Goal: Task Accomplishment & Management: Complete application form

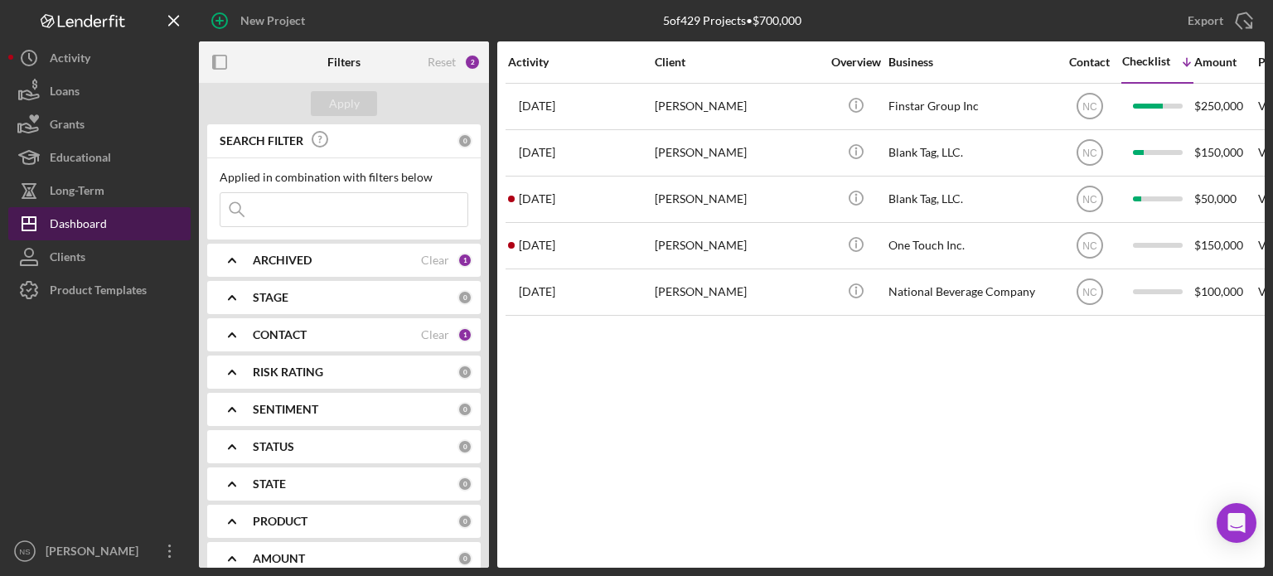
click at [104, 224] on div "Dashboard" at bounding box center [78, 225] width 57 height 37
click at [371, 200] on input at bounding box center [343, 209] width 247 height 33
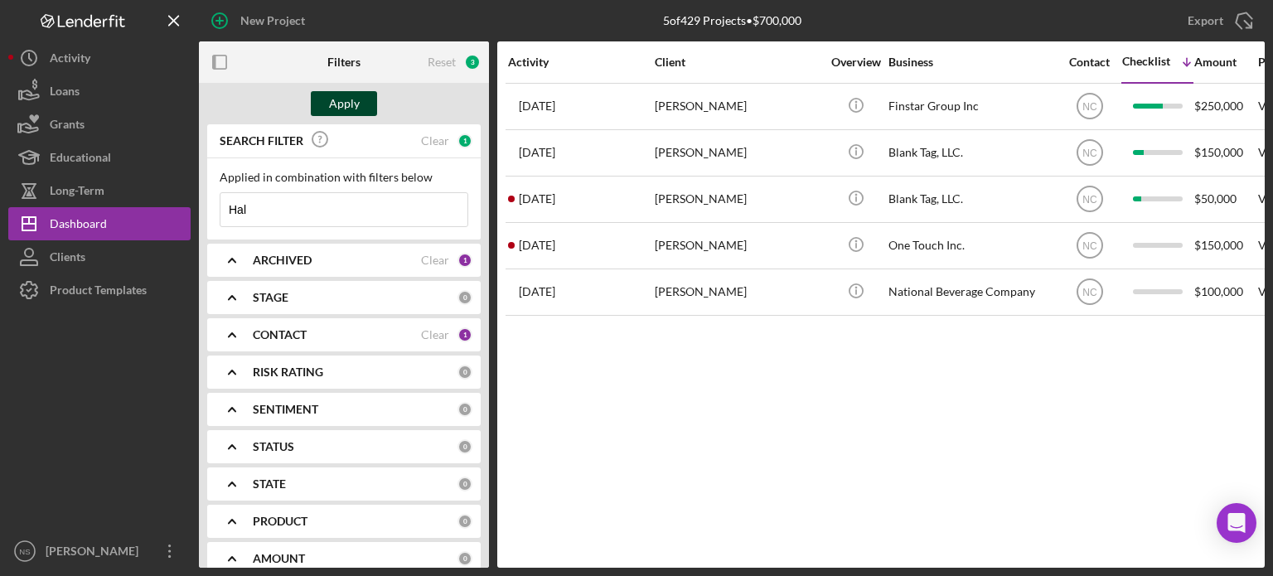
click at [326, 99] on button "Apply" at bounding box center [344, 103] width 66 height 25
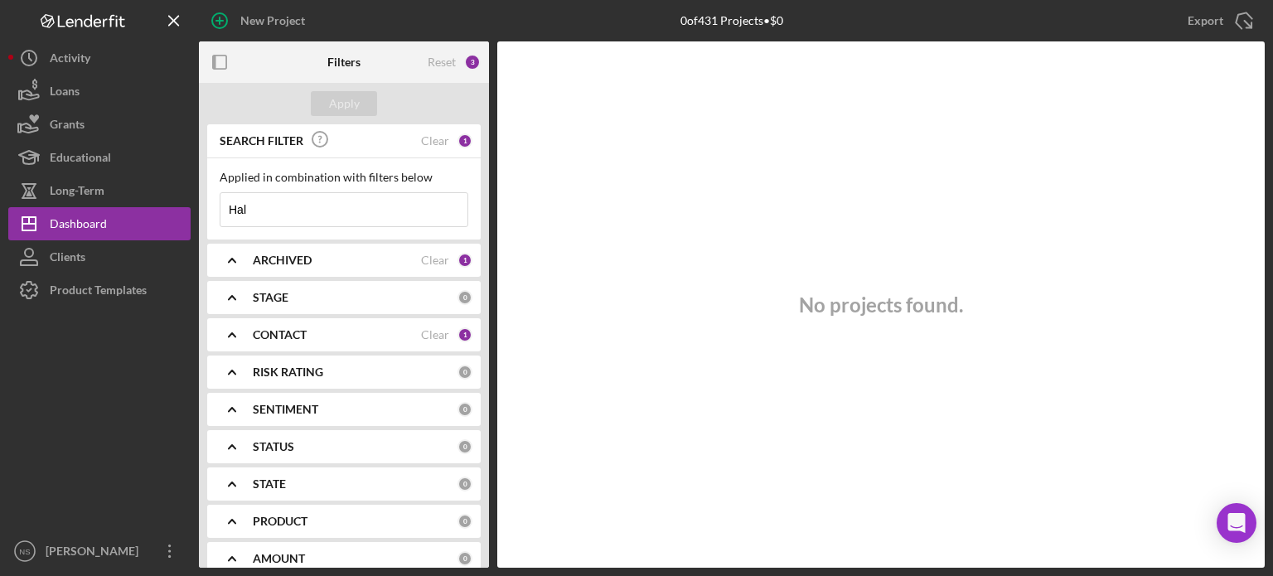
click at [336, 208] on input "Hal" at bounding box center [343, 209] width 247 height 33
type input "H"
click at [397, 332] on div "CONTACT" at bounding box center [337, 334] width 168 height 13
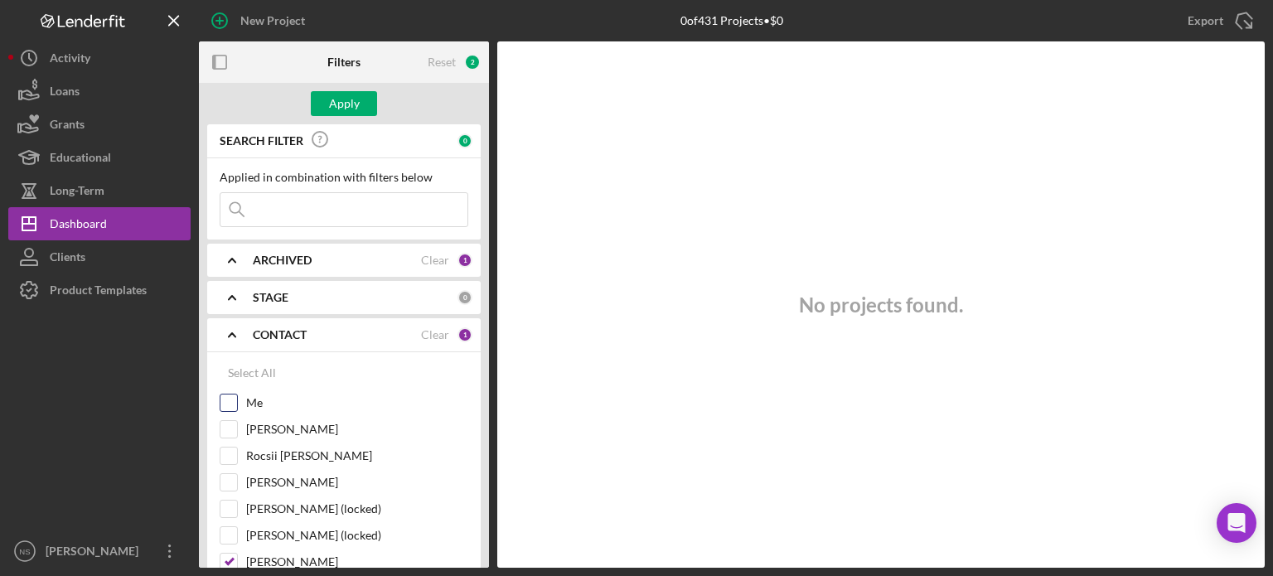
click at [227, 402] on input "Me" at bounding box center [228, 402] width 17 height 17
checkbox input "true"
click at [335, 101] on div "Apply" at bounding box center [344, 103] width 31 height 25
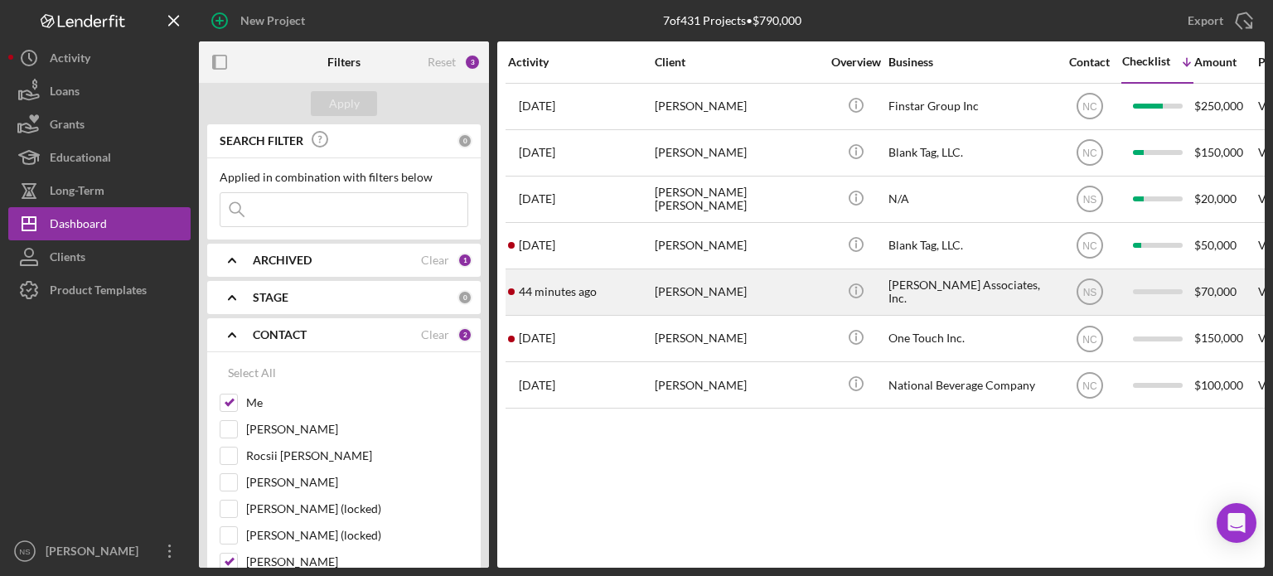
click at [669, 292] on div "[PERSON_NAME]" at bounding box center [737, 292] width 166 height 44
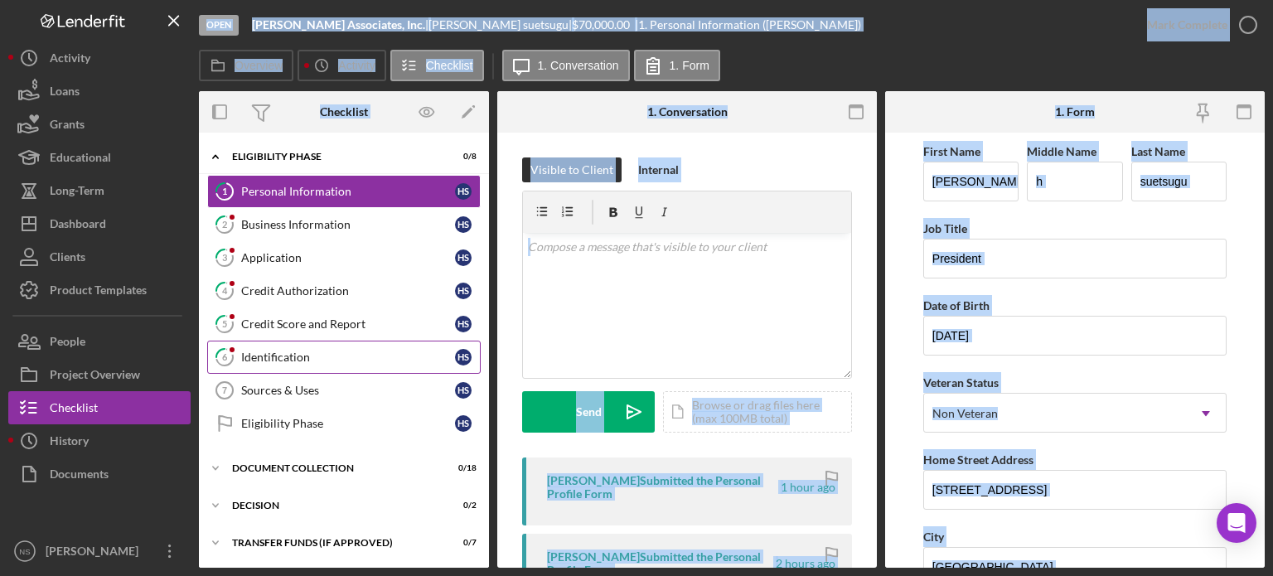
click at [310, 350] on div "Identification" at bounding box center [348, 356] width 214 height 13
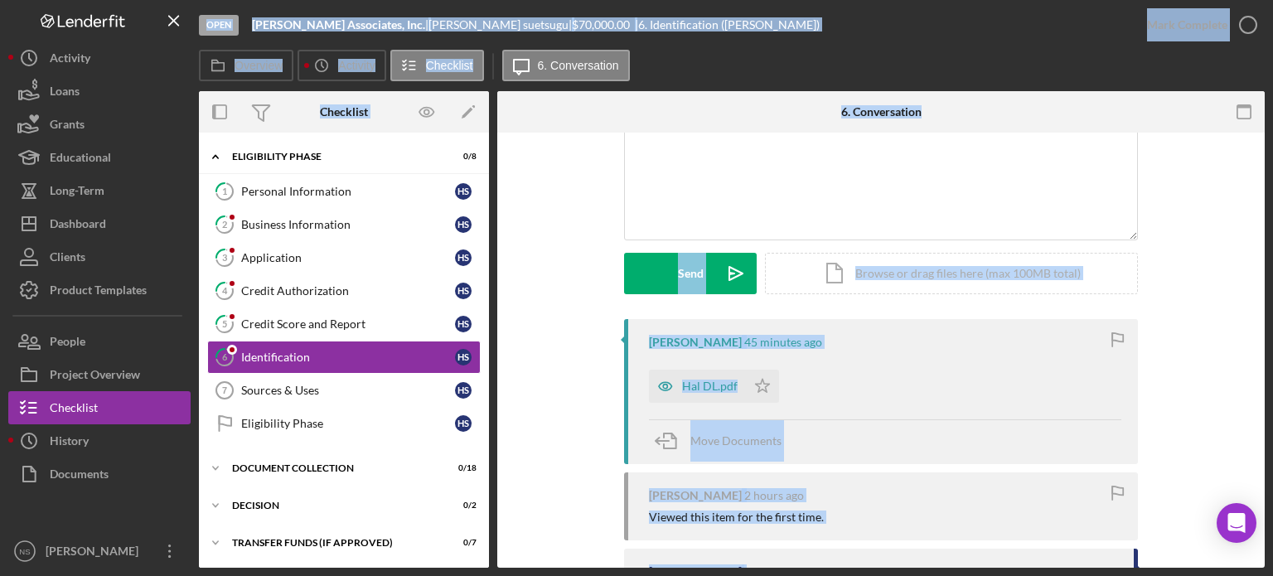
scroll to position [166, 0]
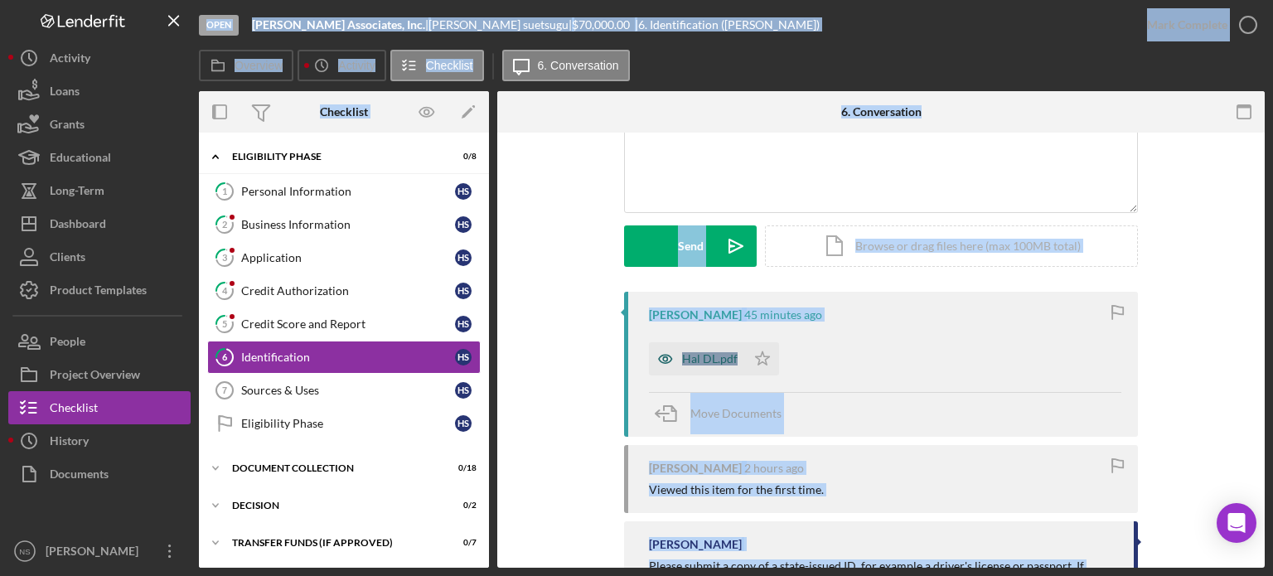
click at [701, 354] on div "Hal DL.pdf" at bounding box center [710, 358] width 56 height 13
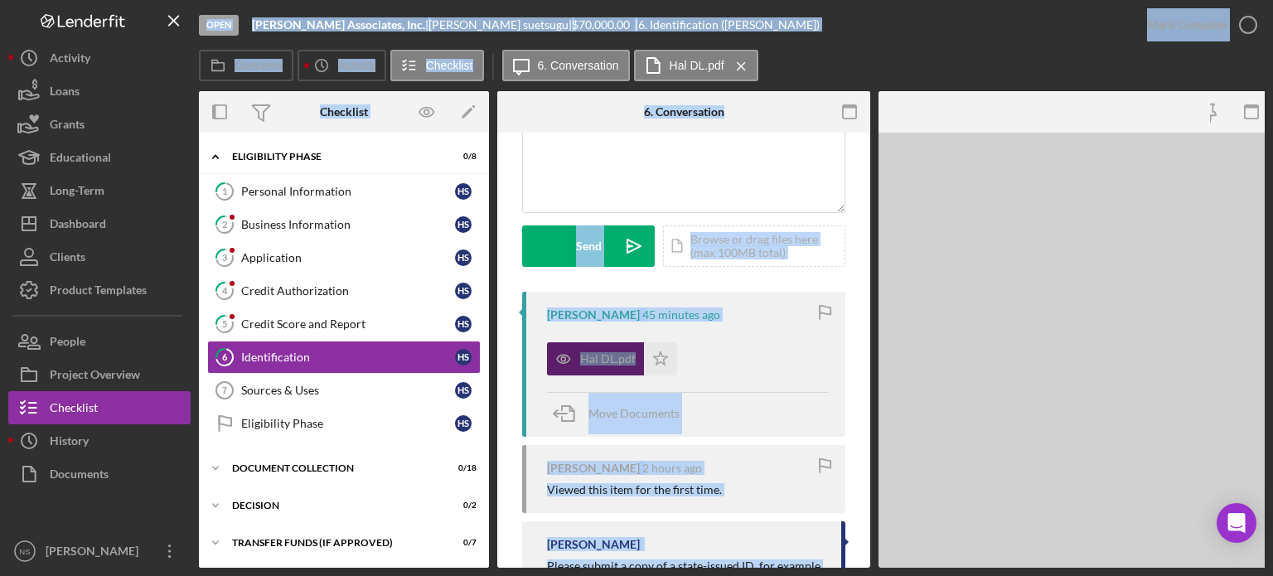
click at [701, 354] on div "Hal DL.pdf Icon/Star" at bounding box center [688, 354] width 282 height 41
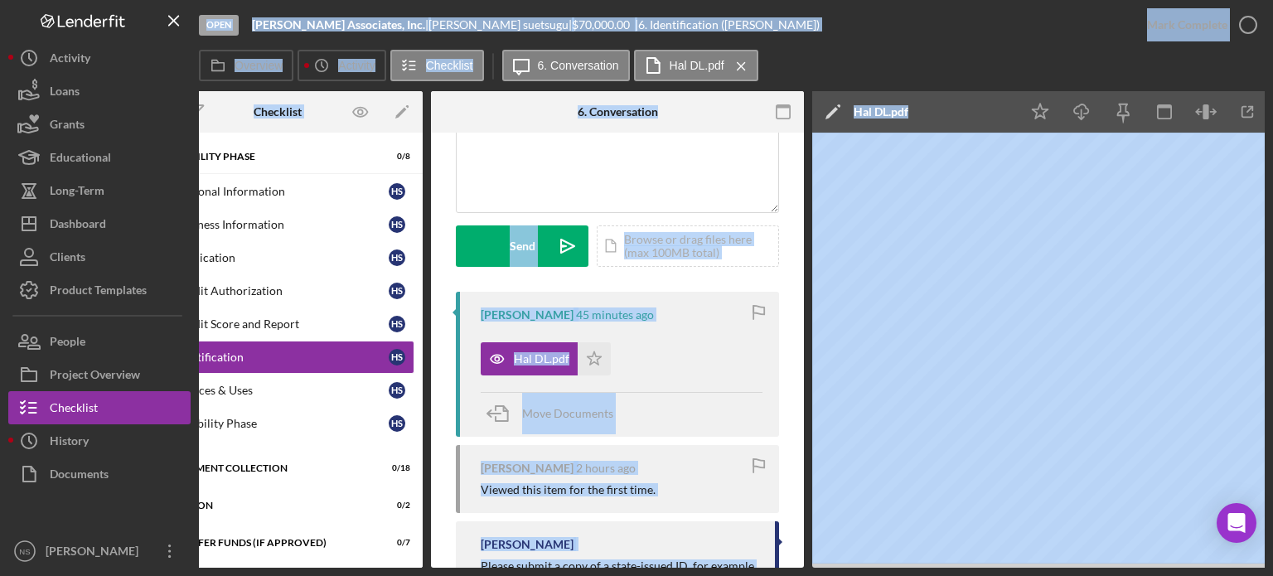
scroll to position [0, 110]
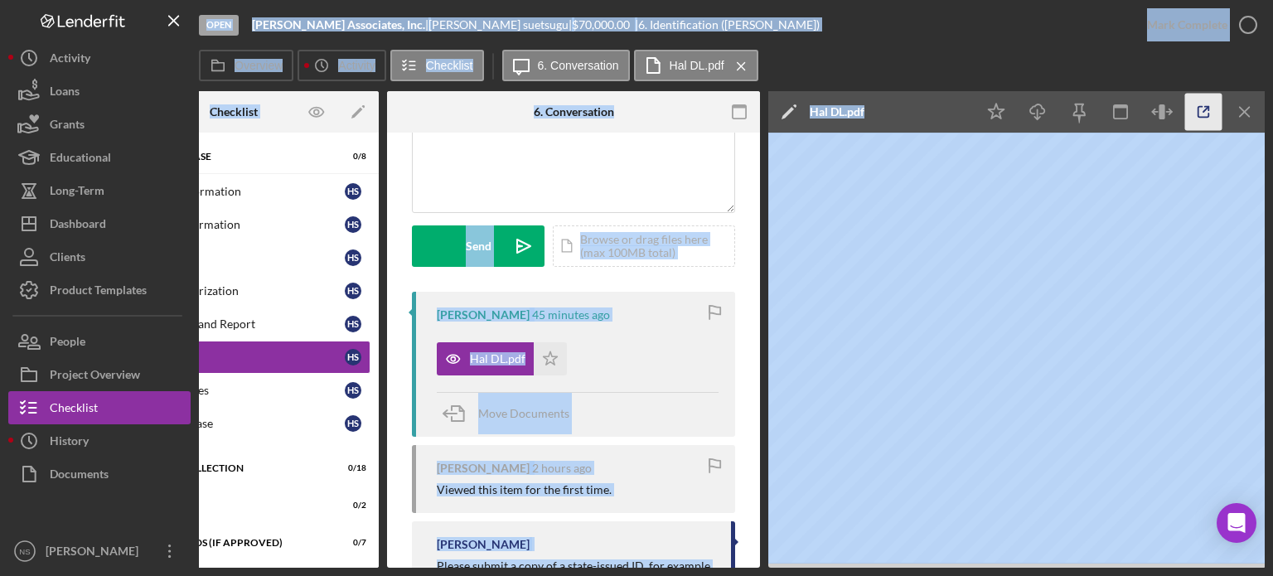
click at [1197, 105] on icon "button" at bounding box center [1203, 112] width 37 height 37
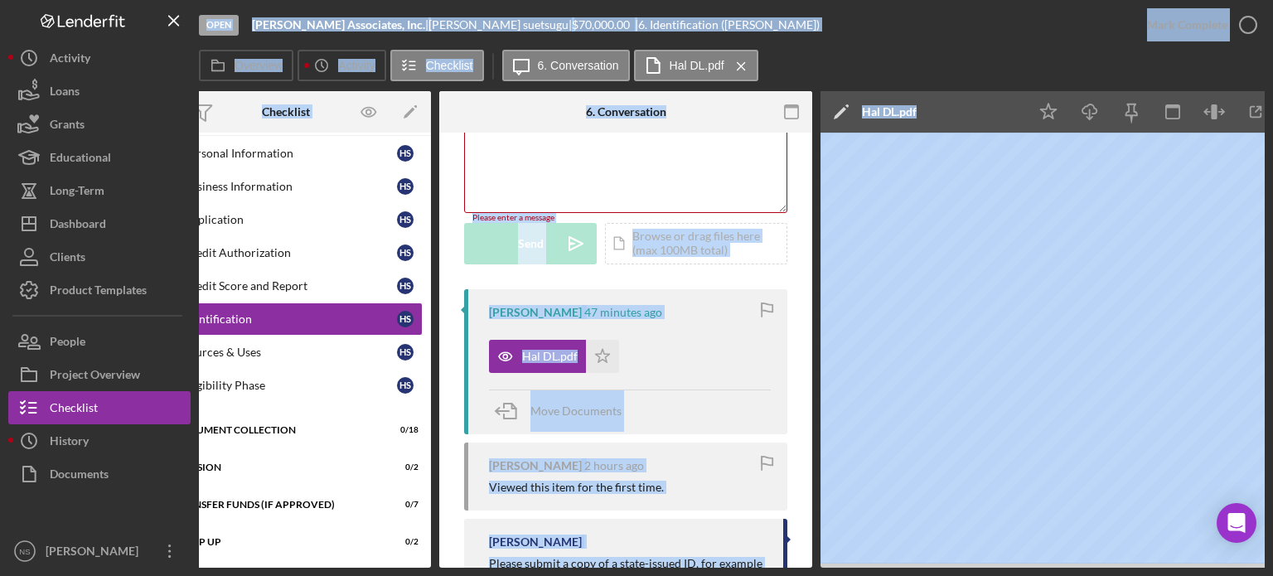
scroll to position [0, 0]
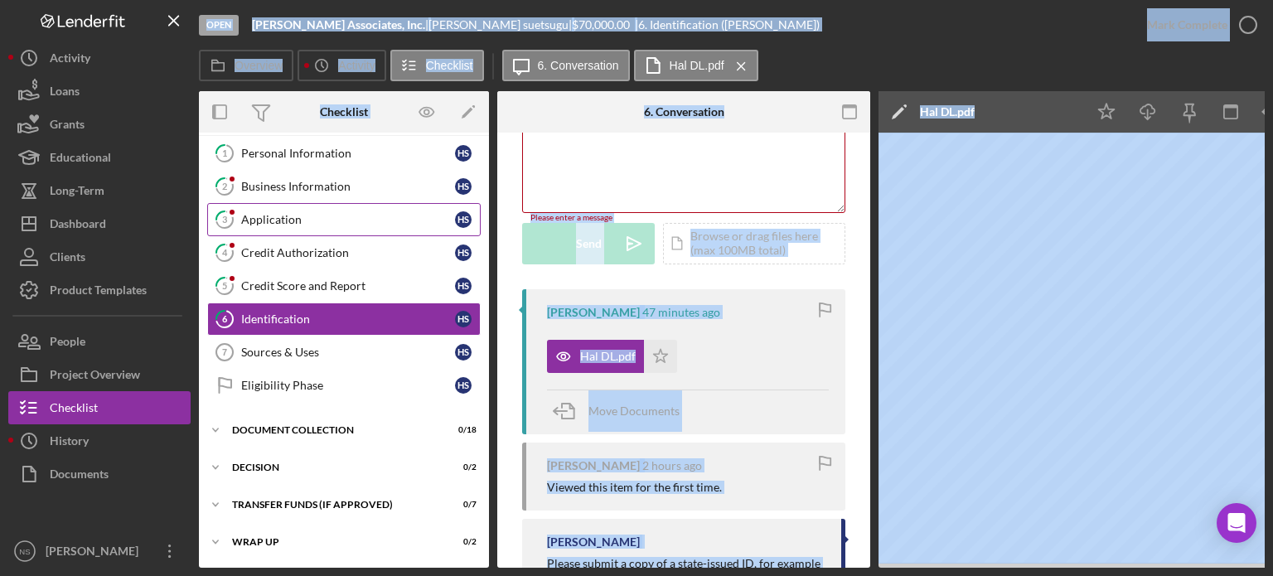
click at [338, 225] on link "3 Application h s" at bounding box center [343, 219] width 273 height 33
click at [338, 225] on div "Application" at bounding box center [348, 219] width 214 height 13
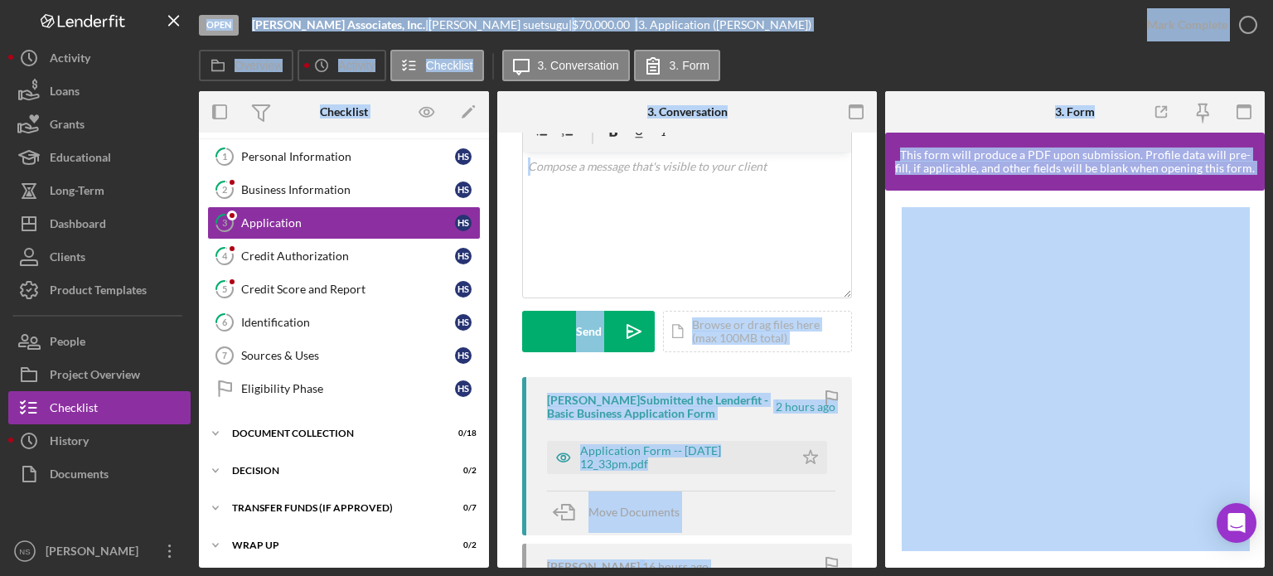
scroll to position [83, 0]
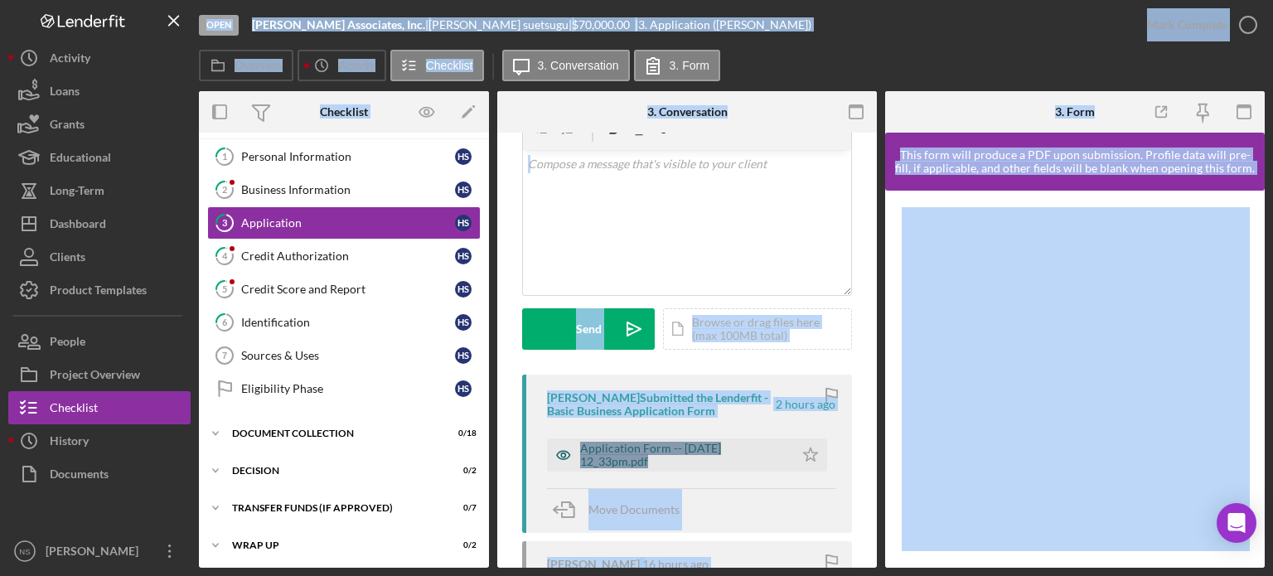
click at [620, 457] on div "Application Form -- 2025-08-14 12_33pm.pdf" at bounding box center [682, 455] width 205 height 27
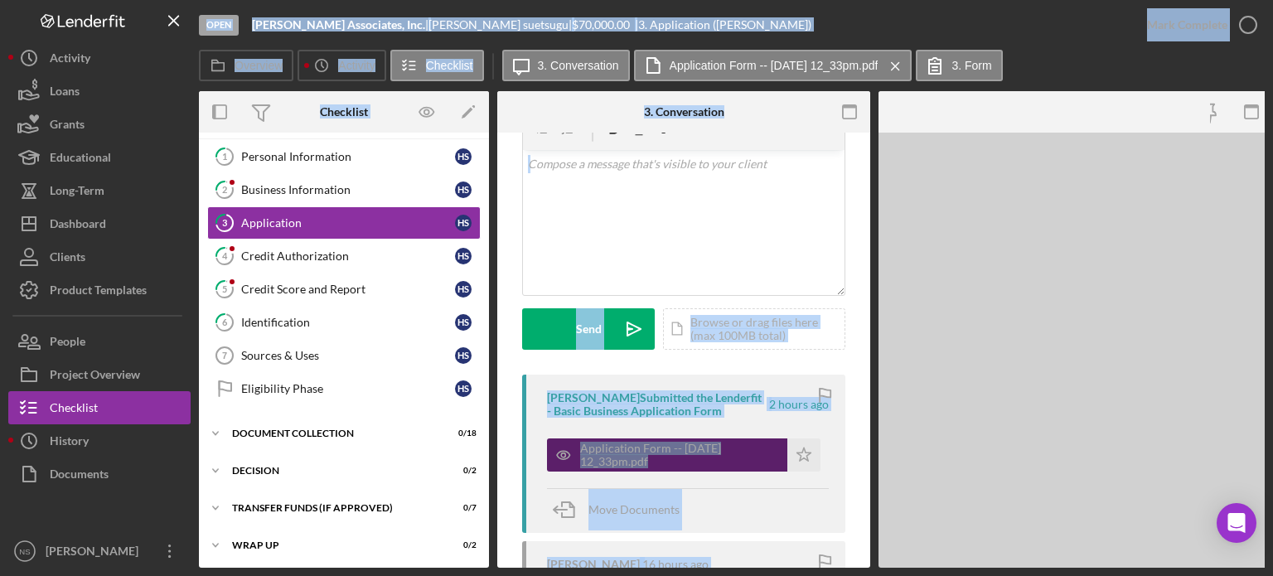
click at [620, 457] on div "Application Form -- 2025-08-14 12_33pm.pdf" at bounding box center [679, 455] width 199 height 27
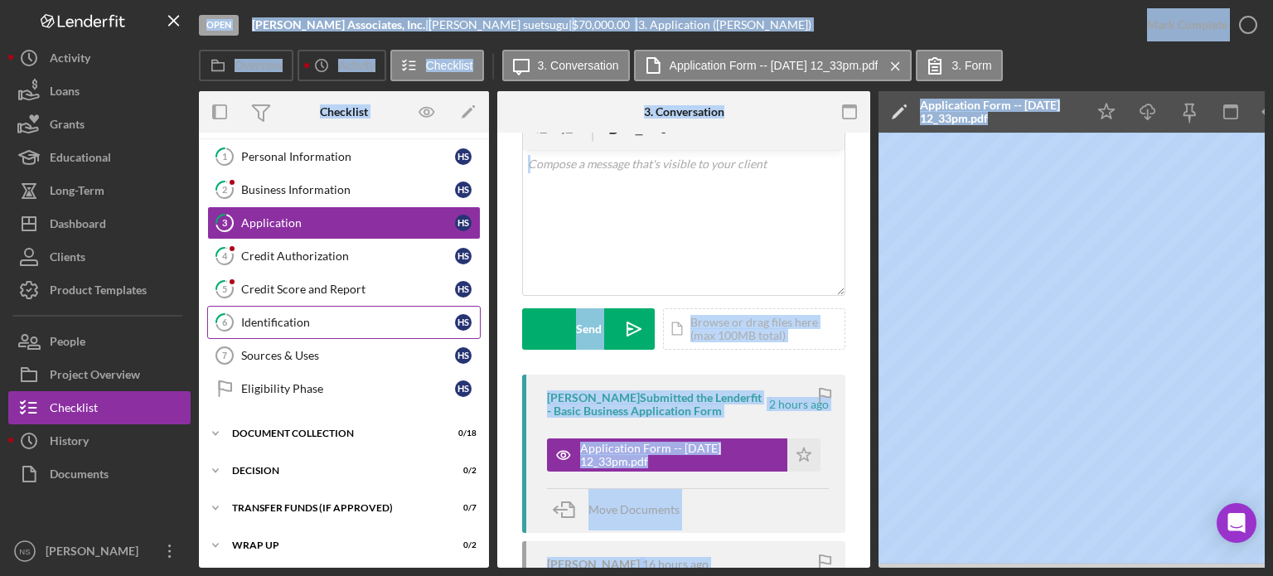
click at [336, 327] on link "6 Identification h s" at bounding box center [343, 322] width 273 height 33
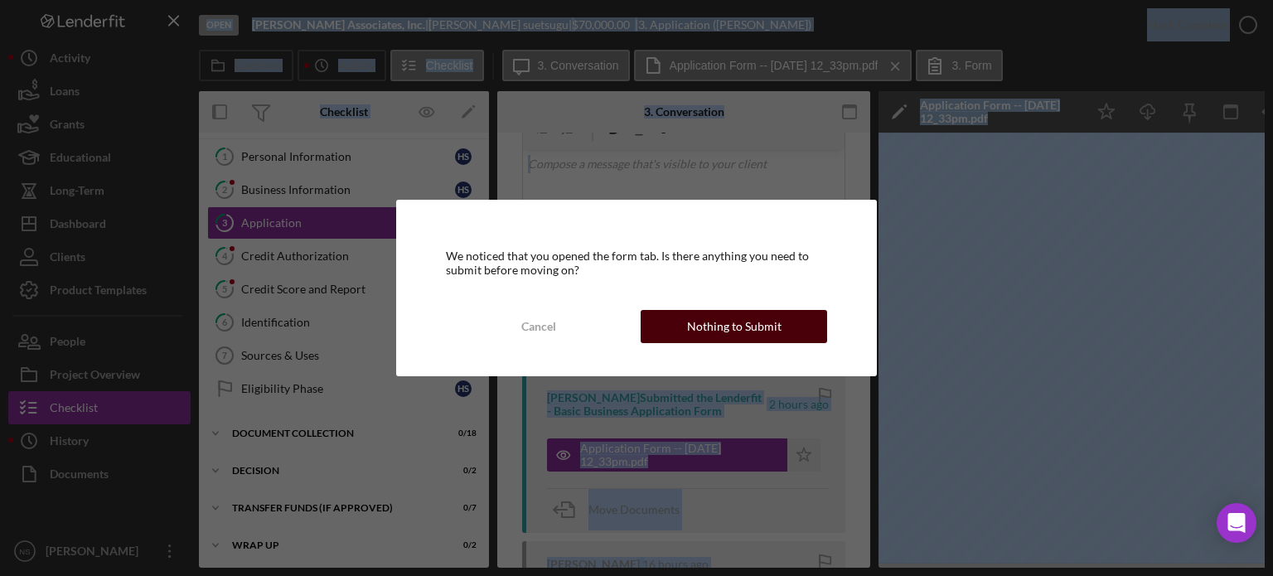
click at [746, 328] on div "Nothing to Submit" at bounding box center [734, 326] width 94 height 33
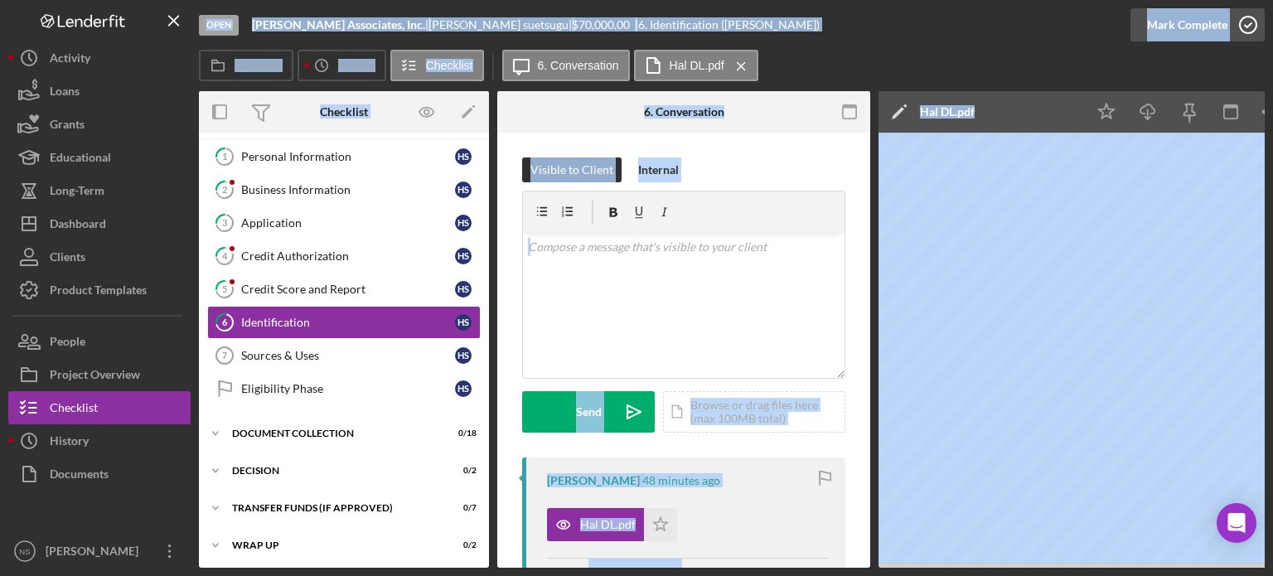
click at [1248, 23] on icon "button" at bounding box center [1247, 24] width 41 height 41
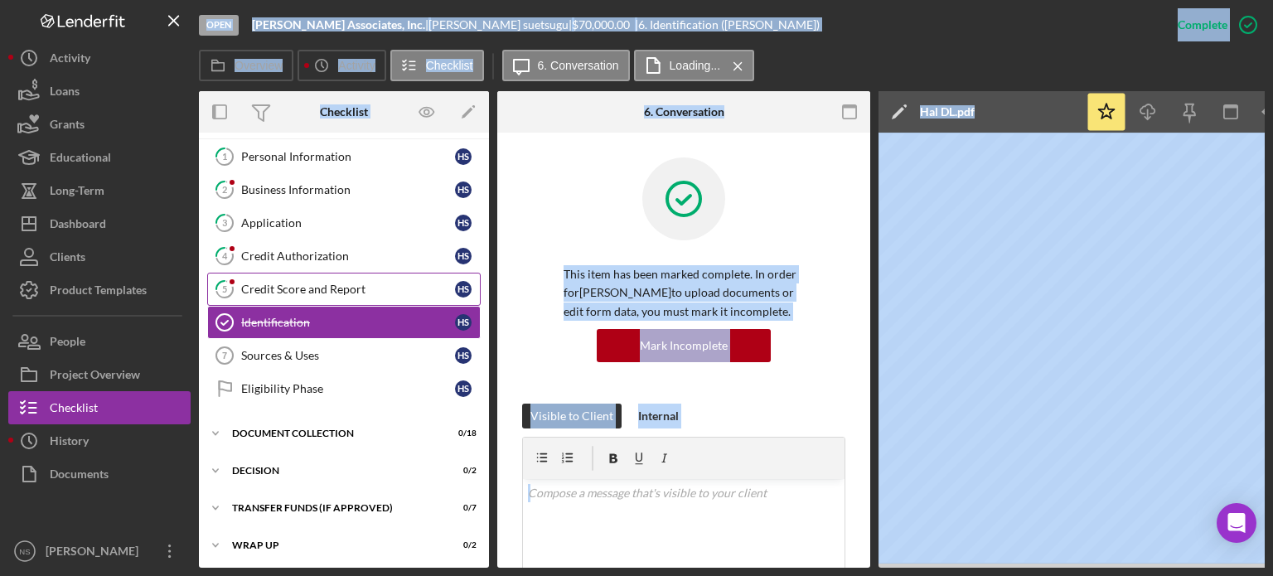
click at [282, 291] on div "Credit Score and Report" at bounding box center [348, 289] width 214 height 13
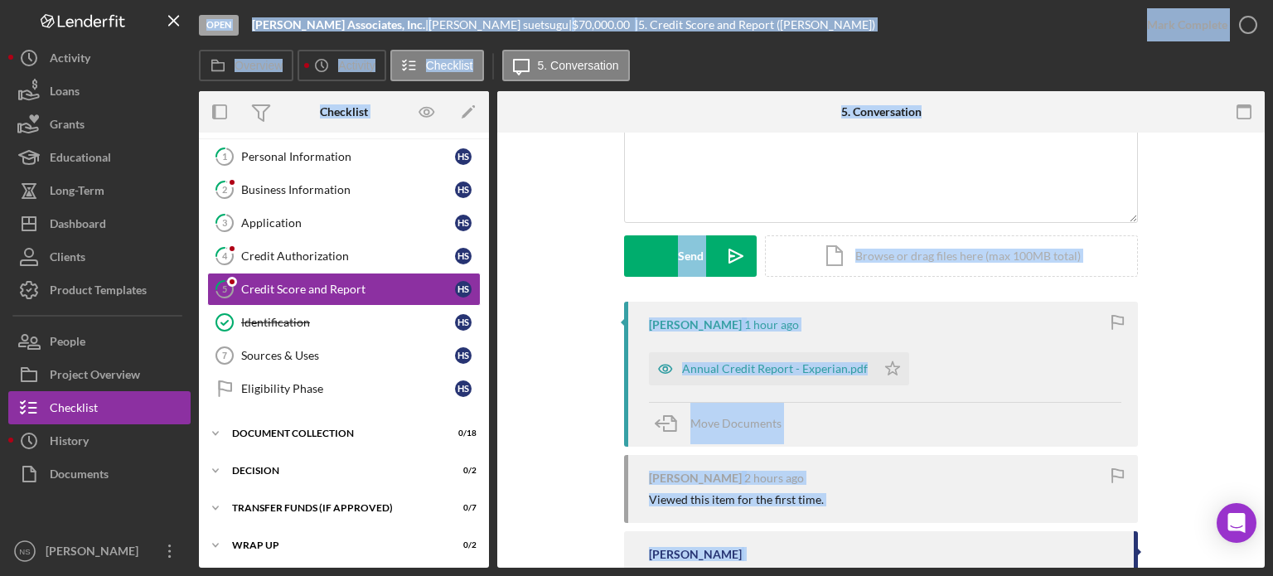
scroll to position [166, 0]
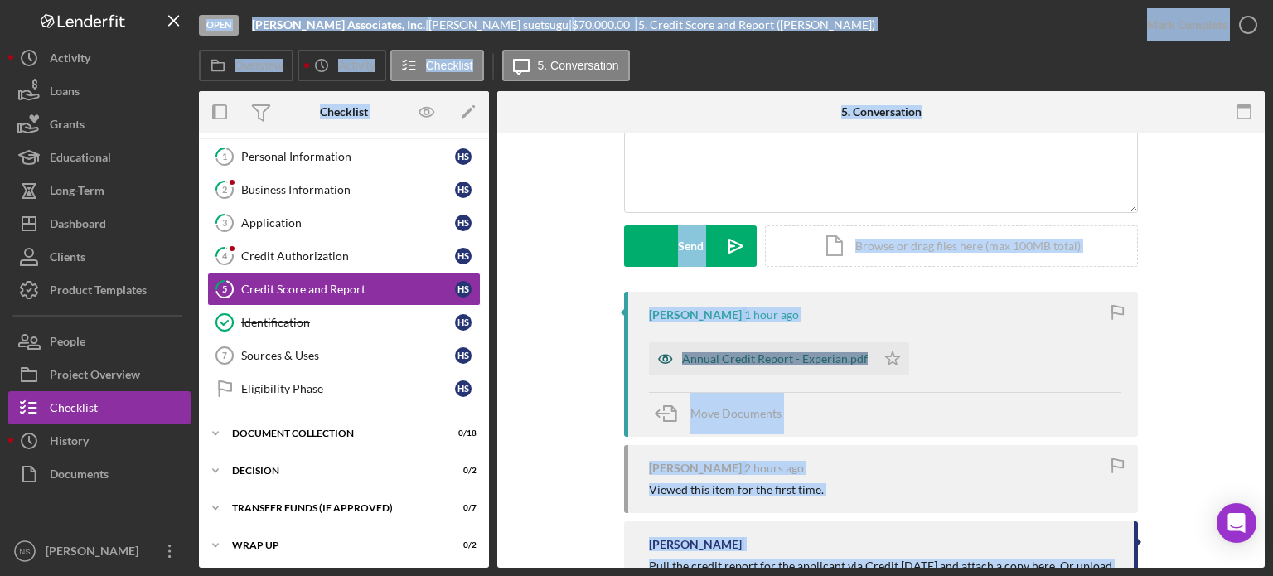
click at [705, 356] on div "Annual Credit Report - Experian.pdf" at bounding box center [775, 358] width 186 height 13
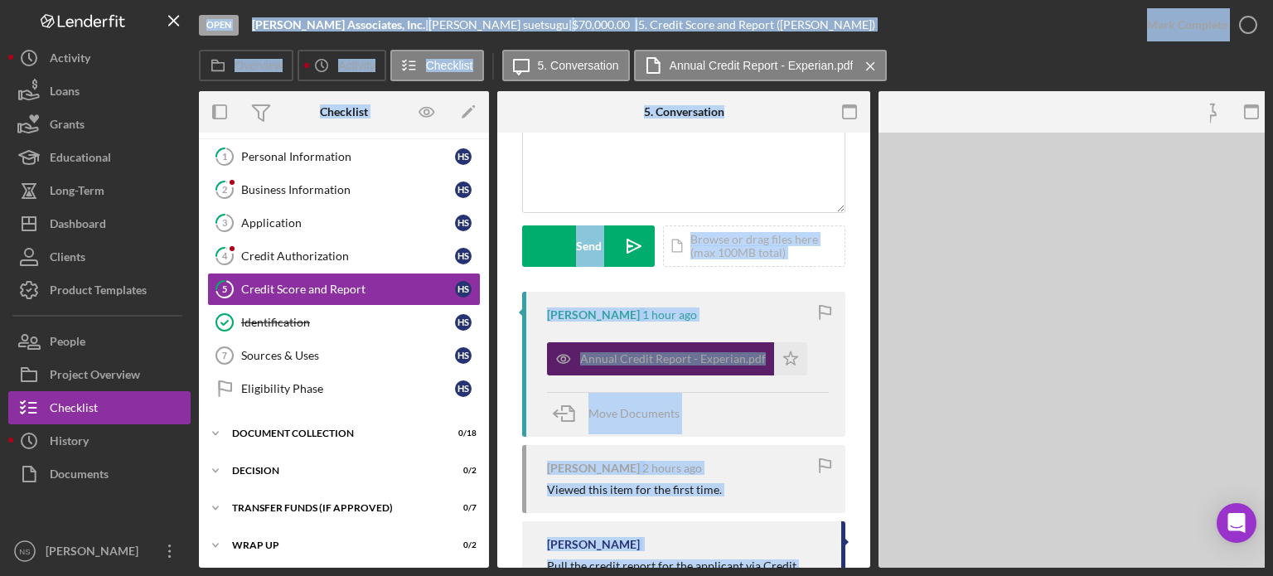
click at [705, 357] on div "Annual Credit Report - Experian.pdf" at bounding box center [673, 358] width 186 height 13
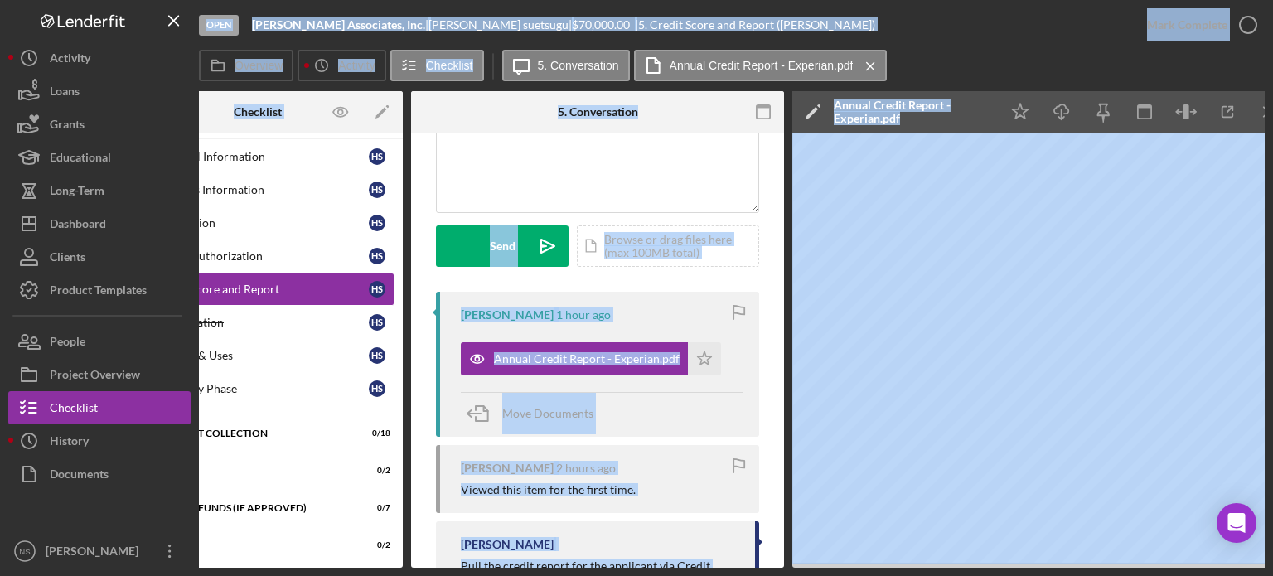
scroll to position [0, 110]
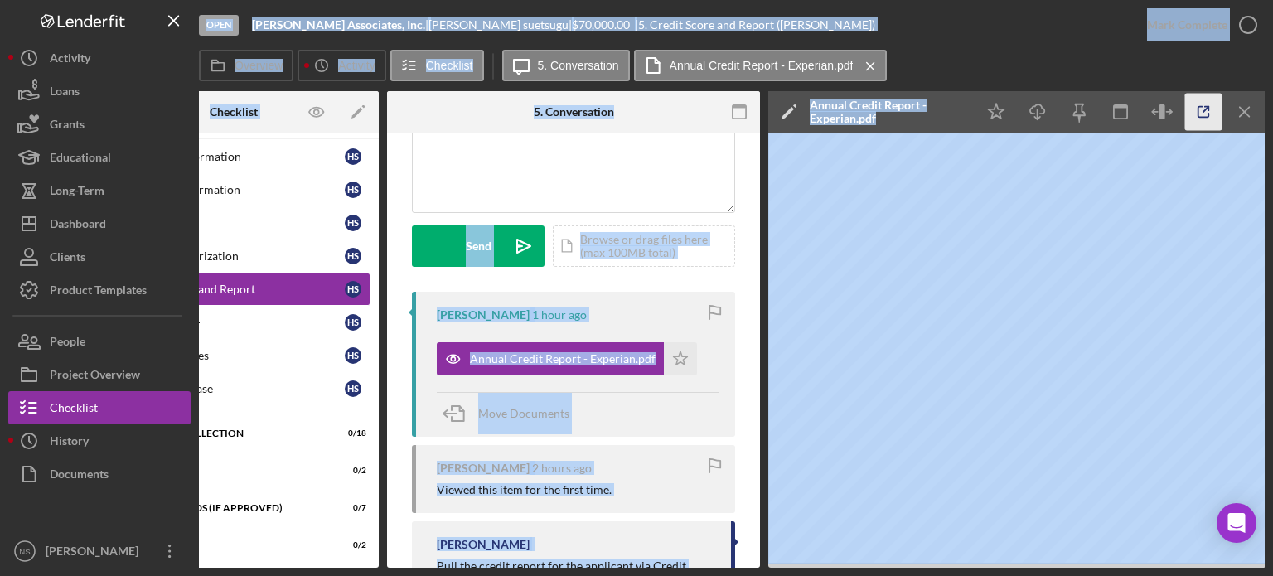
click at [1203, 116] on icon "button" at bounding box center [1203, 112] width 37 height 37
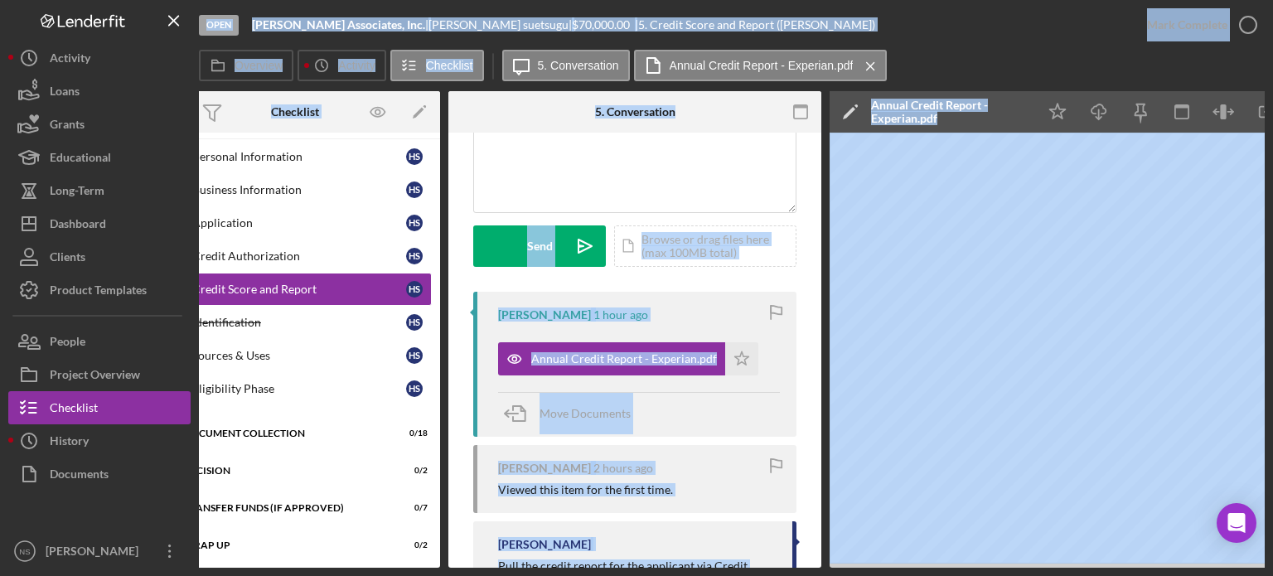
scroll to position [0, 0]
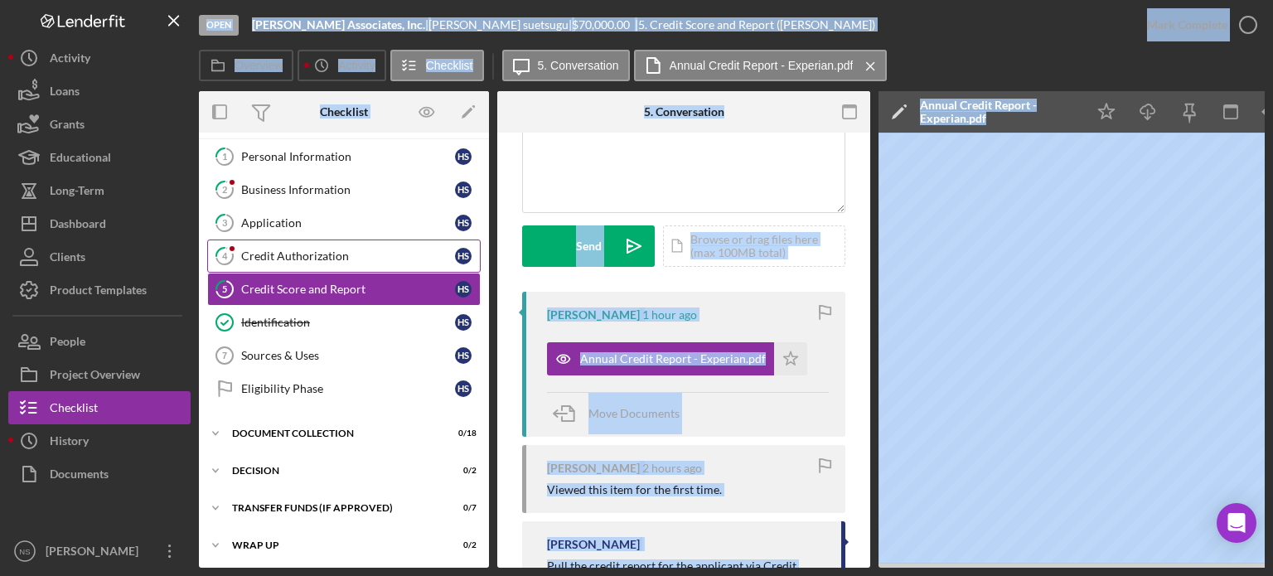
click at [289, 254] on div "Credit Authorization" at bounding box center [348, 255] width 214 height 13
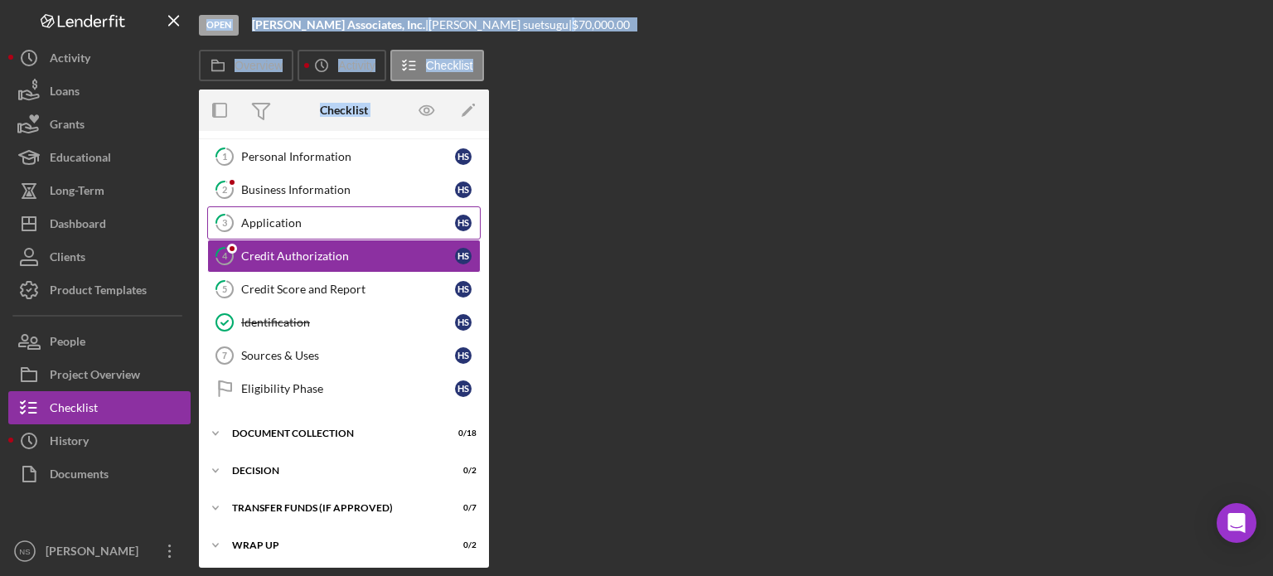
scroll to position [35, 0]
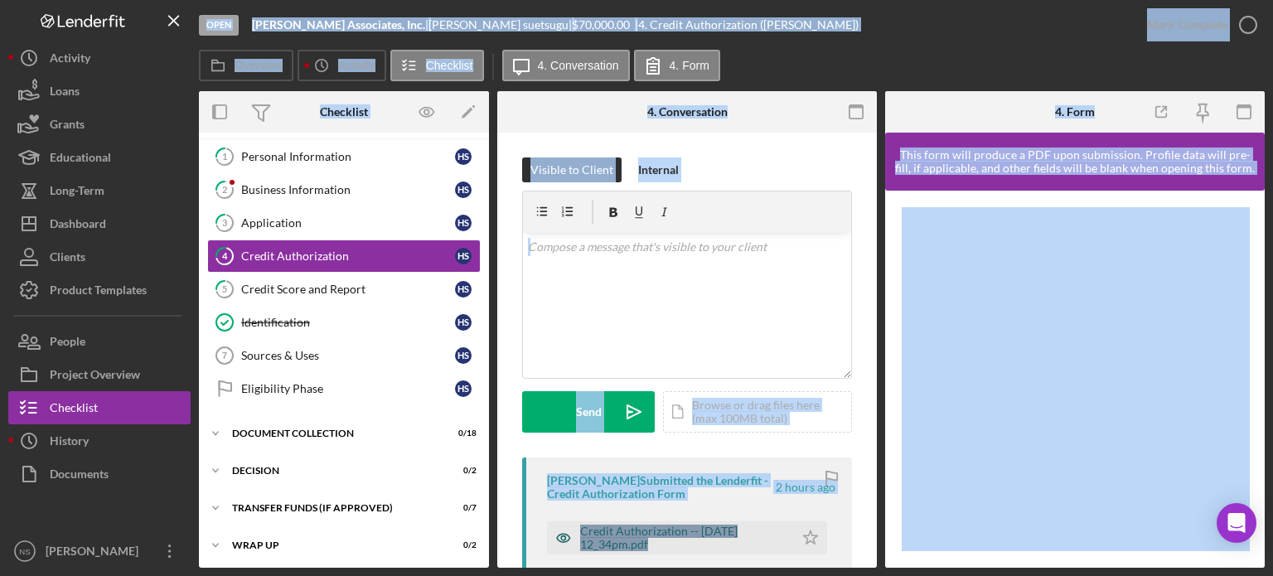
click at [613, 531] on div "Credit Authorization -- 2025-08-14 12_34pm.pdf" at bounding box center [682, 537] width 205 height 27
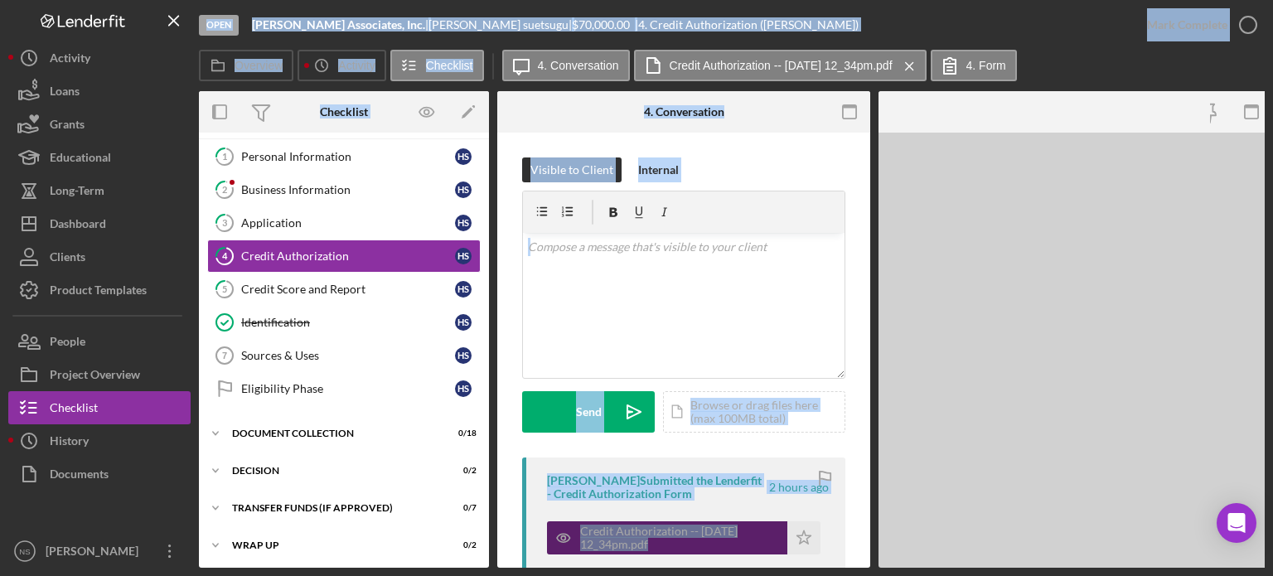
click at [613, 531] on div "Credit Authorization -- 2025-08-14 12_34pm.pdf" at bounding box center [679, 537] width 199 height 27
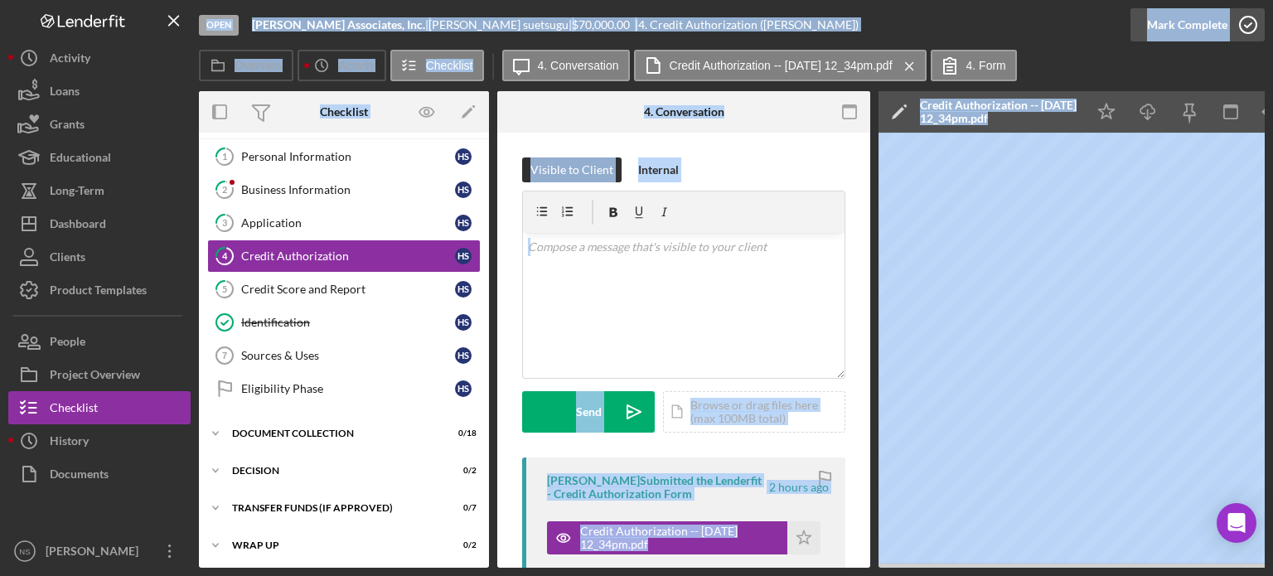
click at [1250, 17] on icon "button" at bounding box center [1247, 24] width 41 height 41
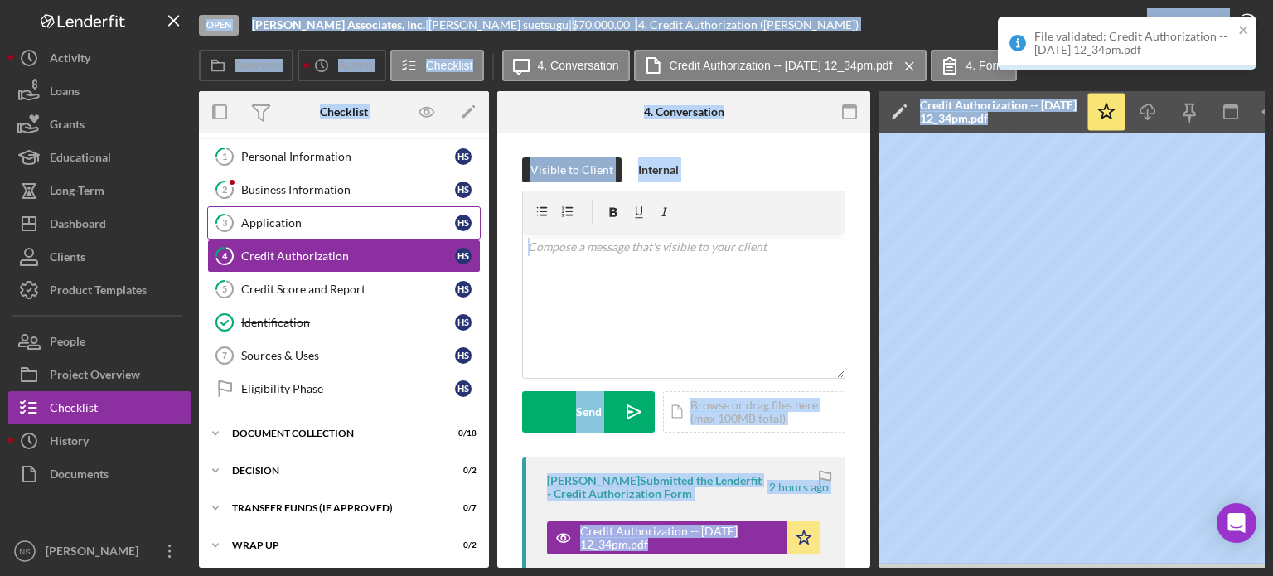
click at [290, 220] on div "Application" at bounding box center [348, 222] width 214 height 13
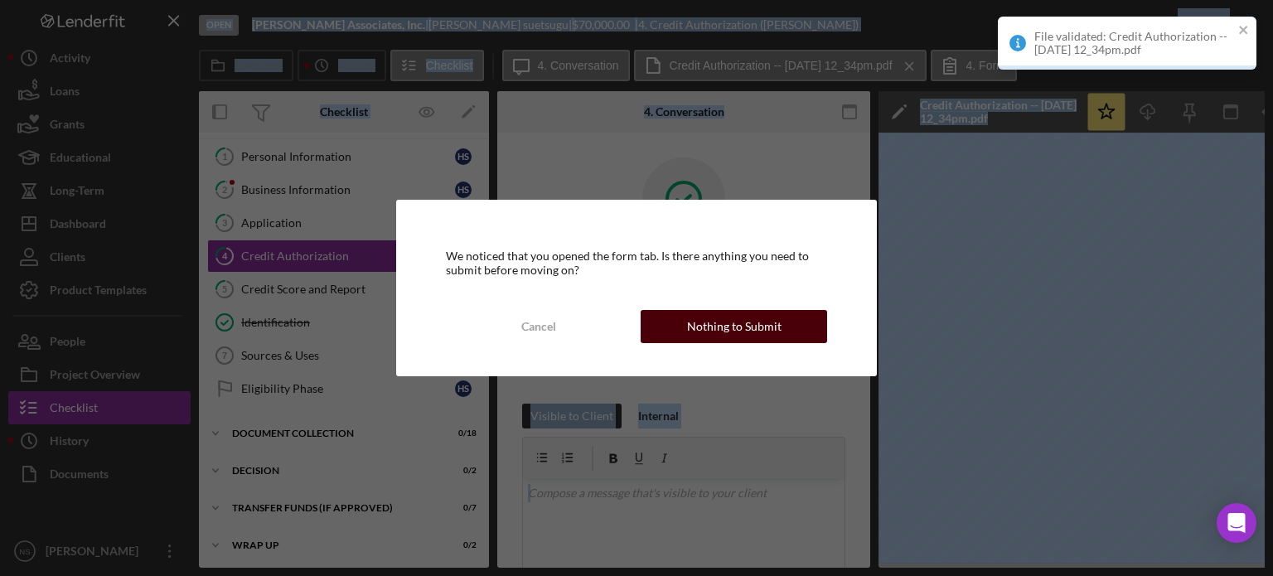
click at [691, 334] on div "Nothing to Submit" at bounding box center [734, 326] width 94 height 33
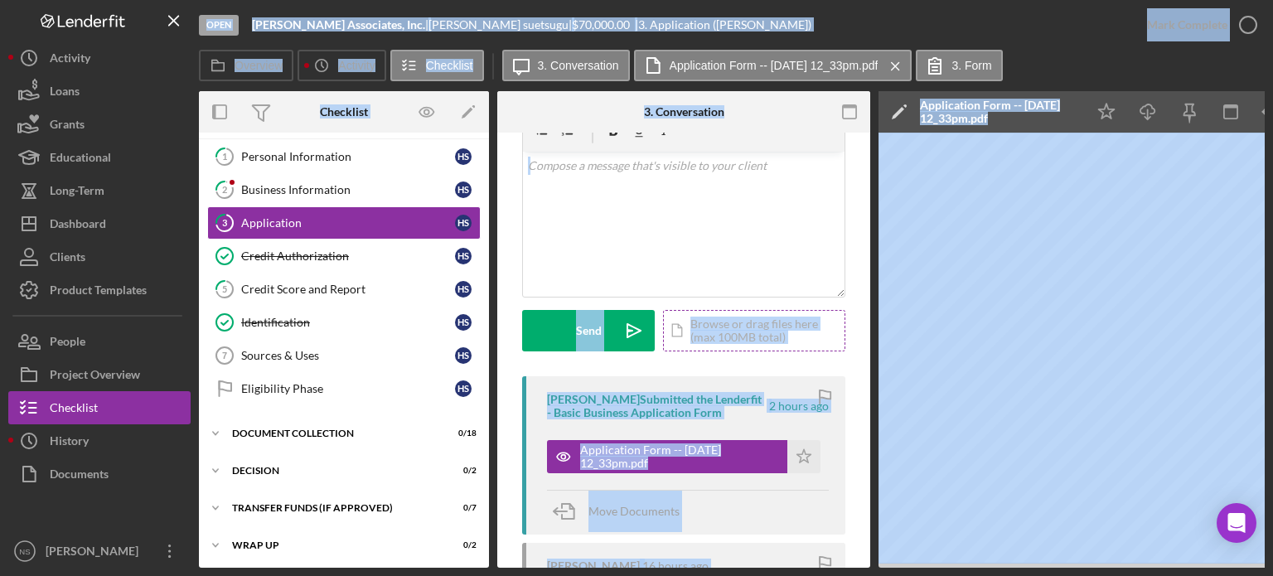
scroll to position [83, 0]
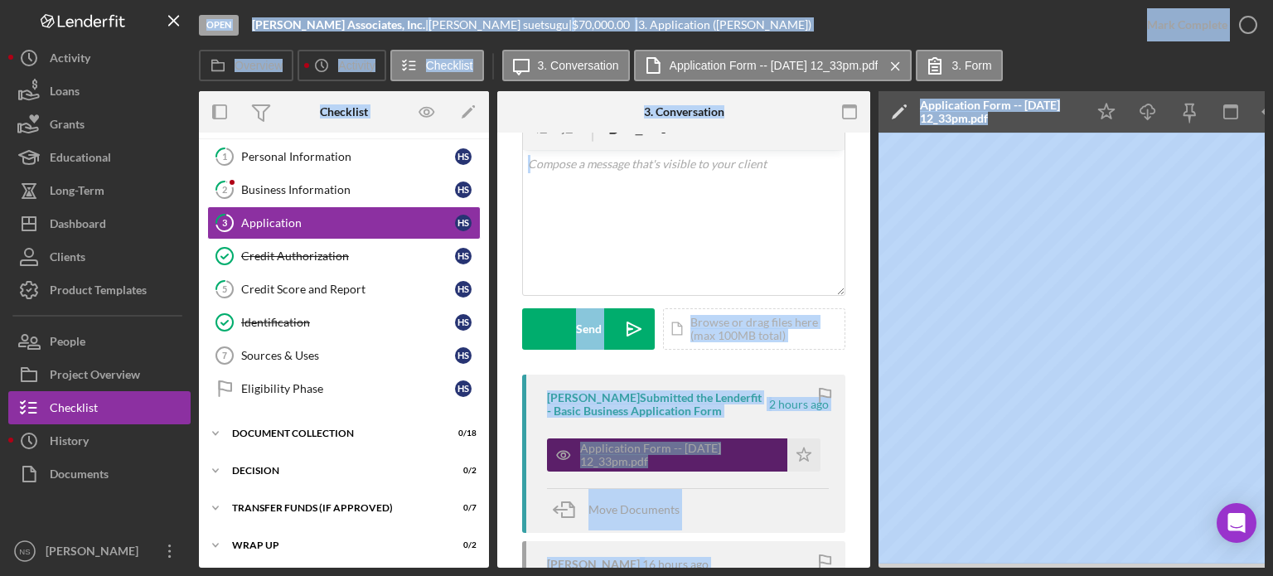
click at [608, 459] on div "Application Form -- 2025-08-14 12_33pm.pdf" at bounding box center [679, 455] width 199 height 27
click at [607, 459] on div "Application Form -- 2025-08-14 12_33pm.pdf" at bounding box center [679, 455] width 199 height 27
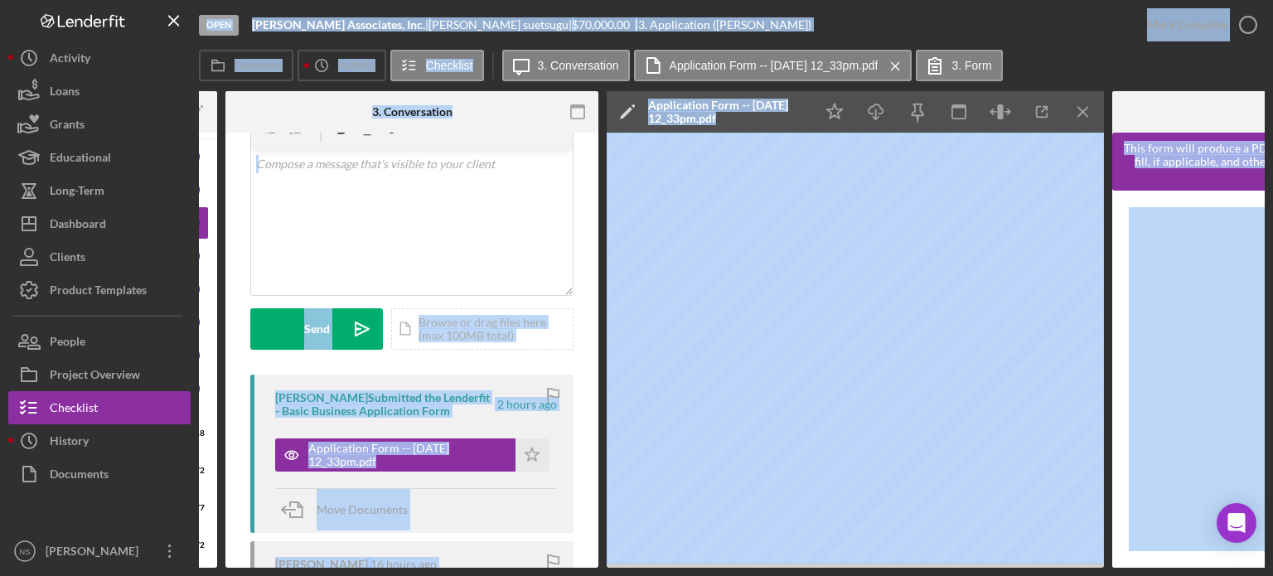
scroll to position [0, 273]
click at [1041, 110] on icon "button" at bounding box center [1040, 112] width 37 height 37
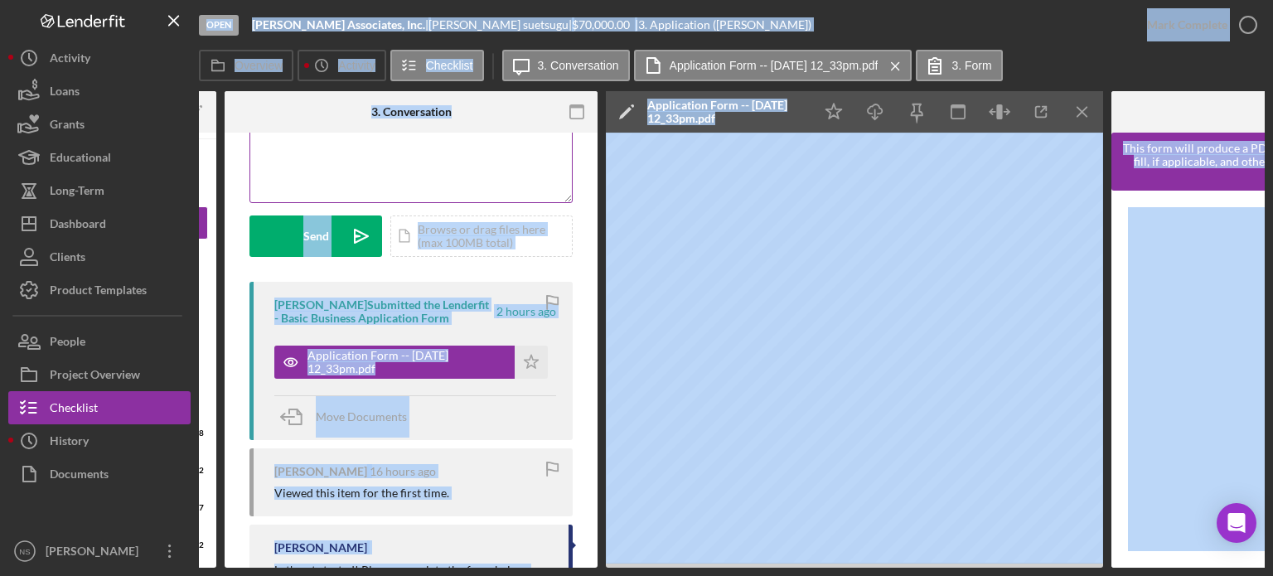
scroll to position [129, 0]
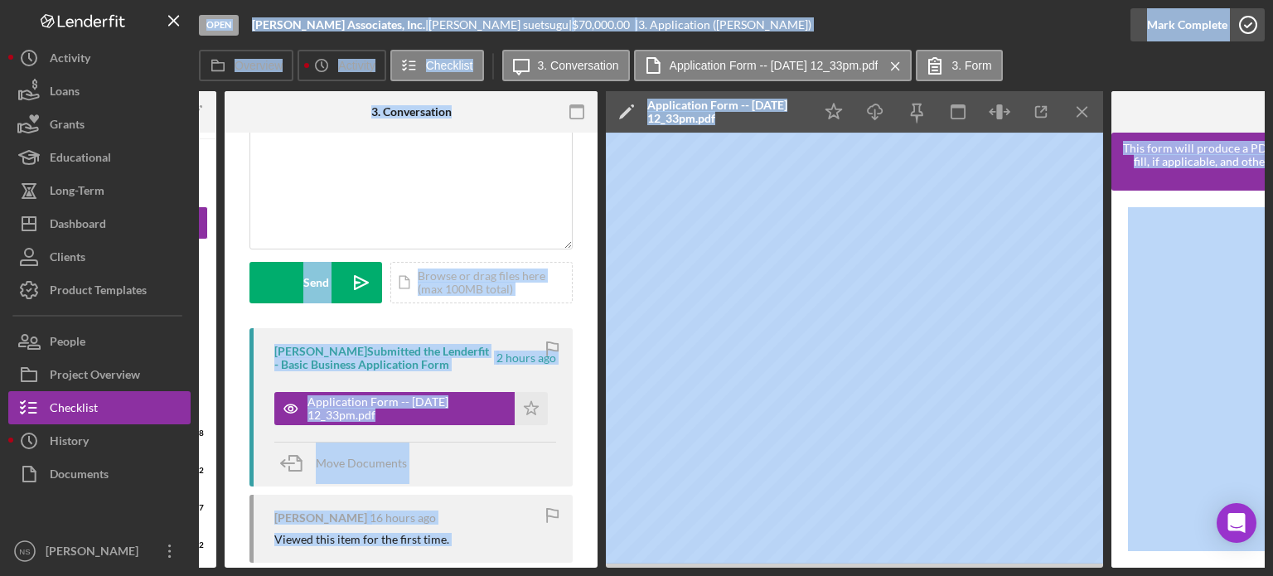
click at [1249, 19] on icon "button" at bounding box center [1247, 24] width 41 height 41
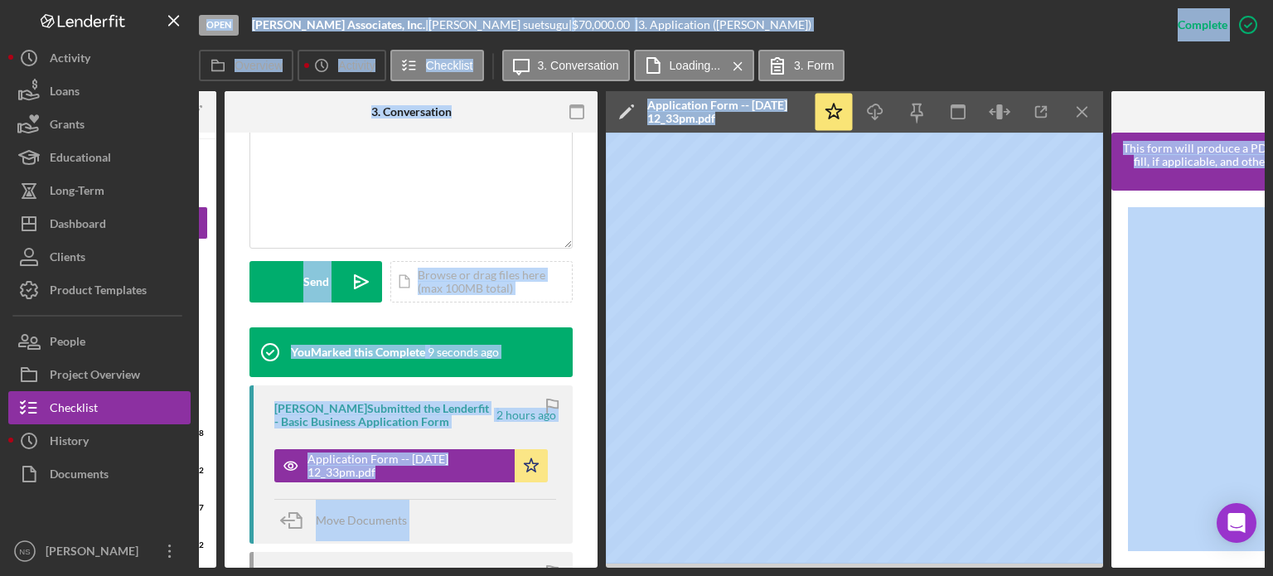
scroll to position [0, 0]
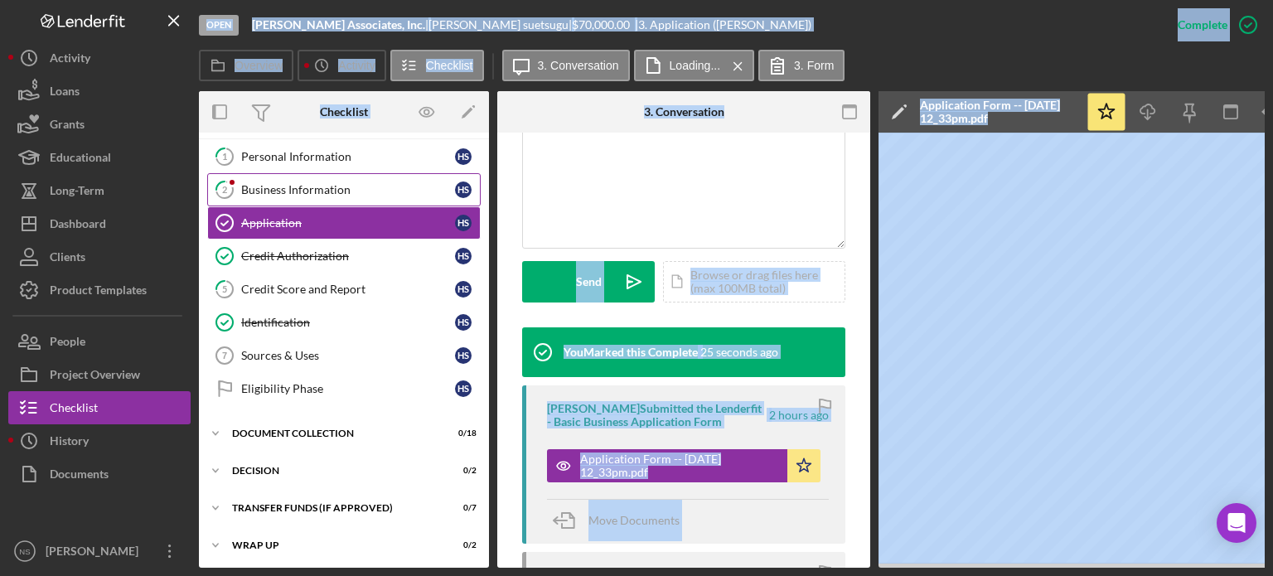
click at [252, 188] on div "Business Information" at bounding box center [348, 189] width 214 height 13
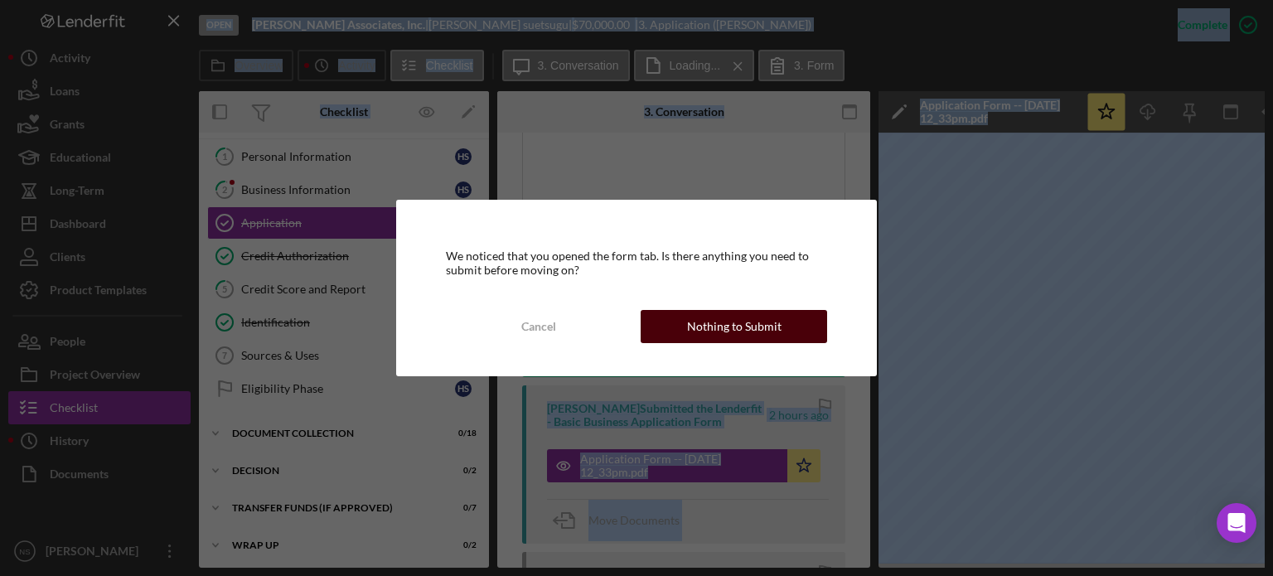
click at [705, 327] on div "Nothing to Submit" at bounding box center [734, 326] width 94 height 33
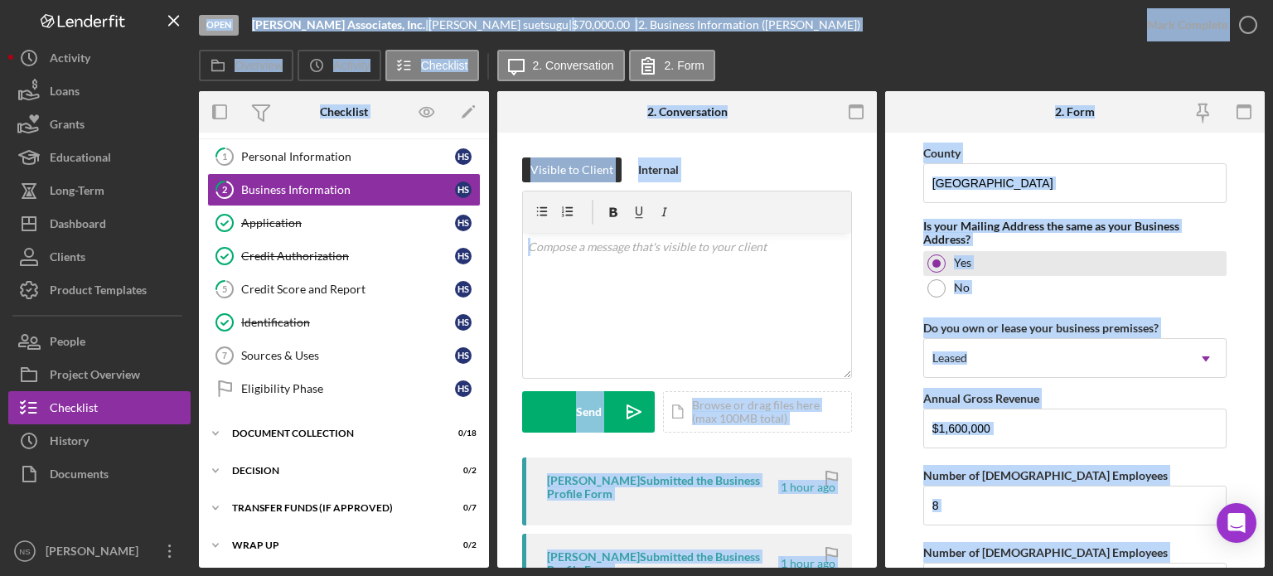
scroll to position [1163, 0]
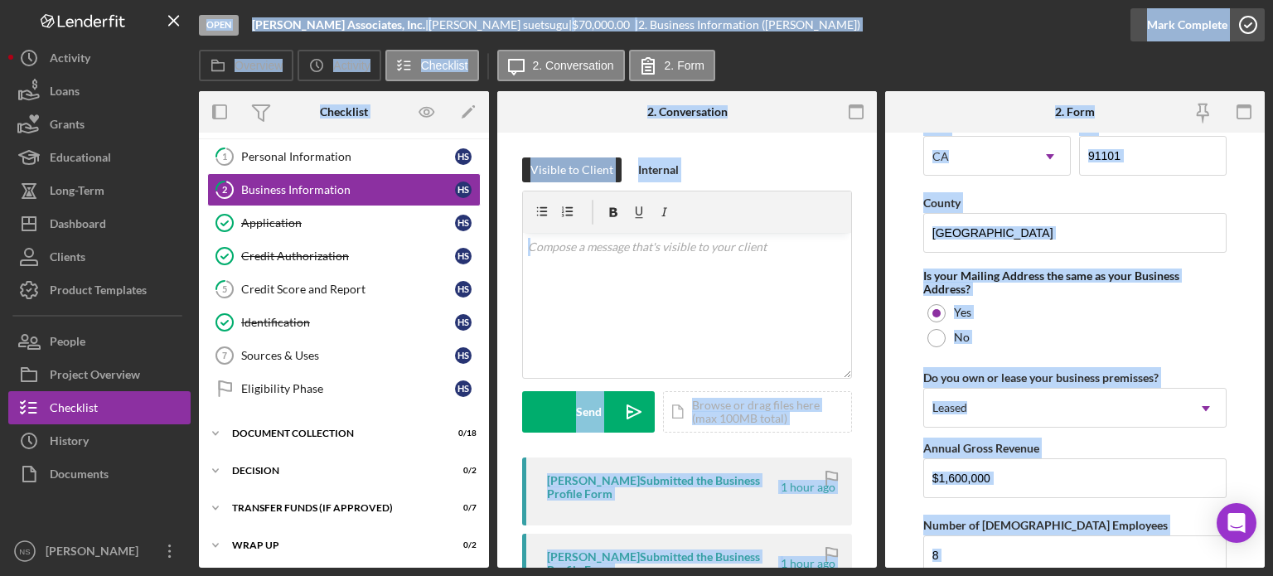
click at [1248, 23] on icon "button" at bounding box center [1247, 24] width 41 height 41
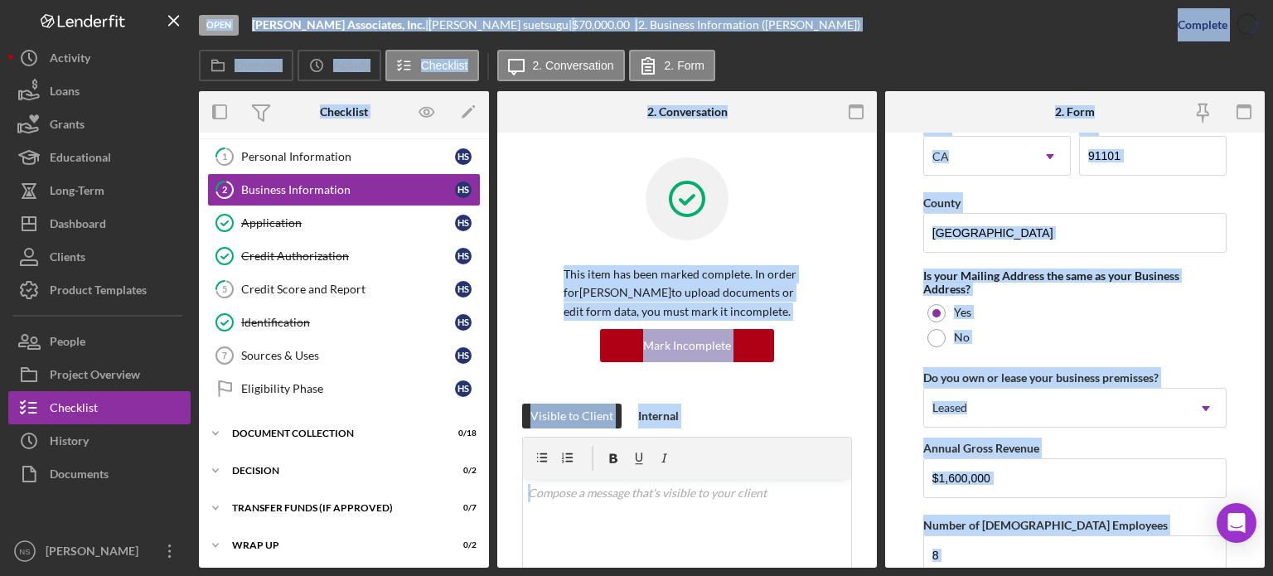
scroll to position [825, 0]
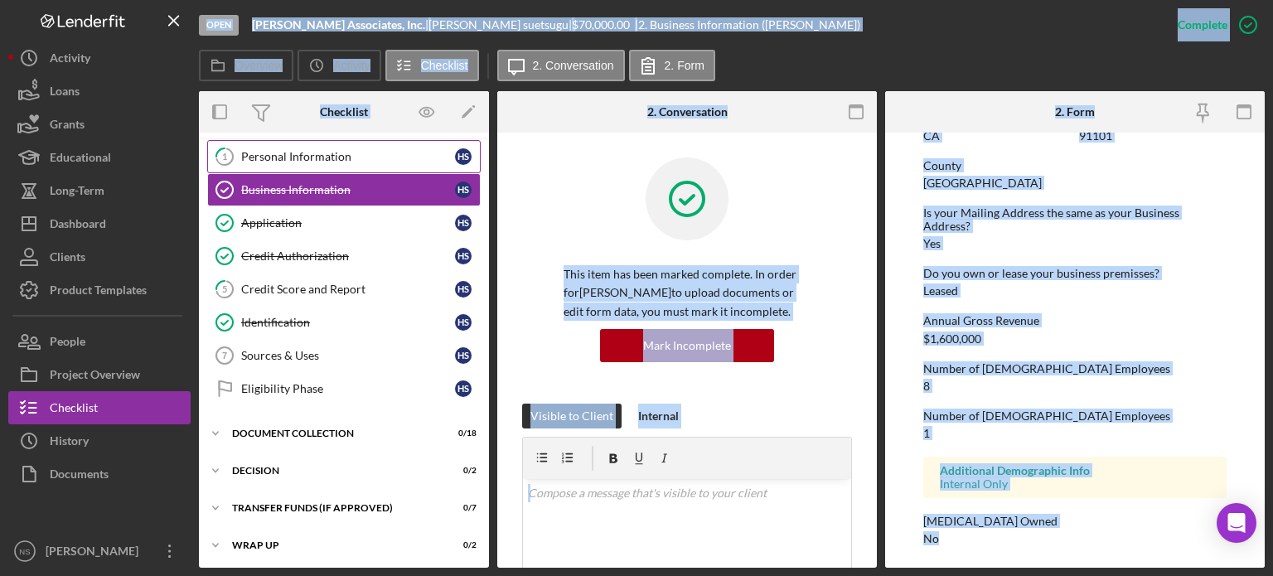
click at [306, 147] on link "1 Personal Information h s" at bounding box center [343, 156] width 273 height 33
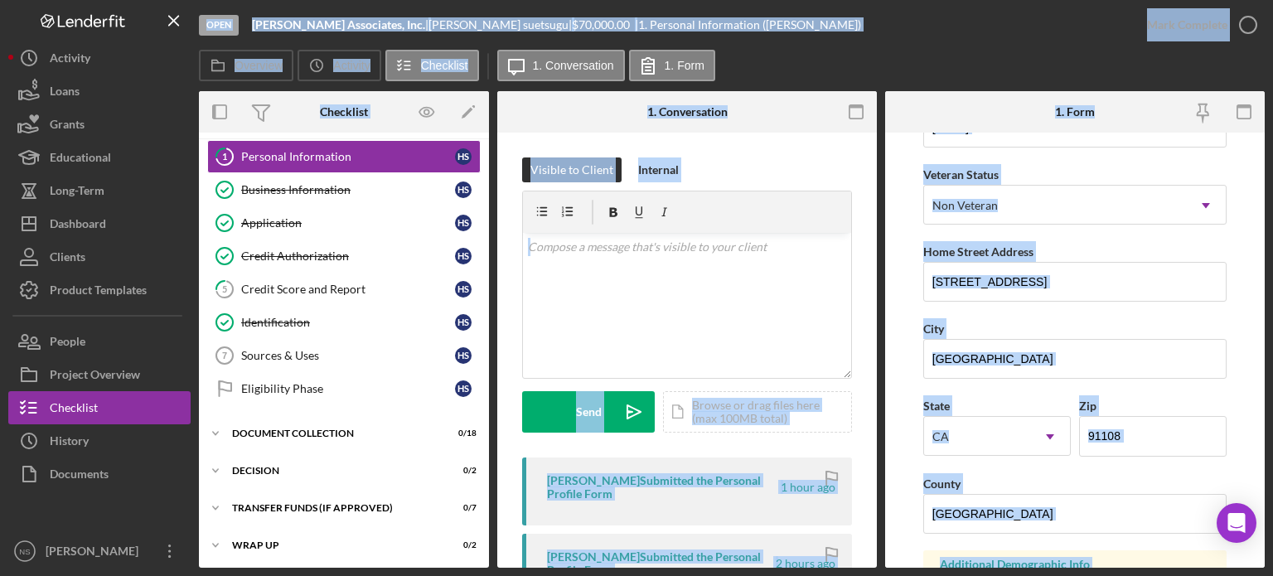
scroll to position [254, 0]
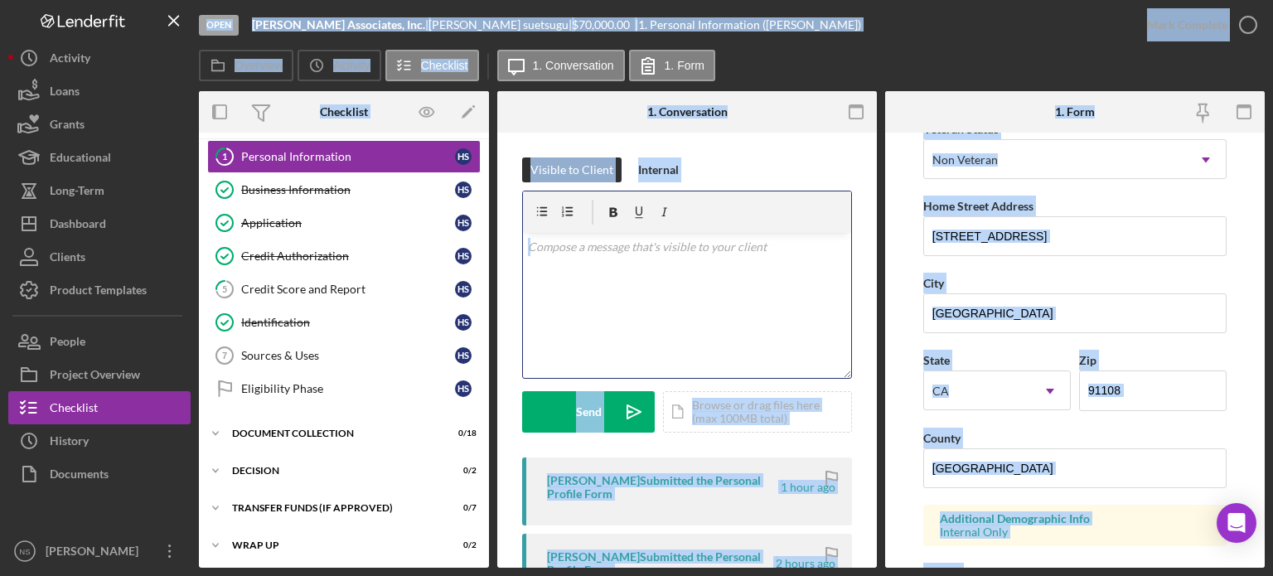
click at [645, 247] on p at bounding box center [687, 247] width 319 height 18
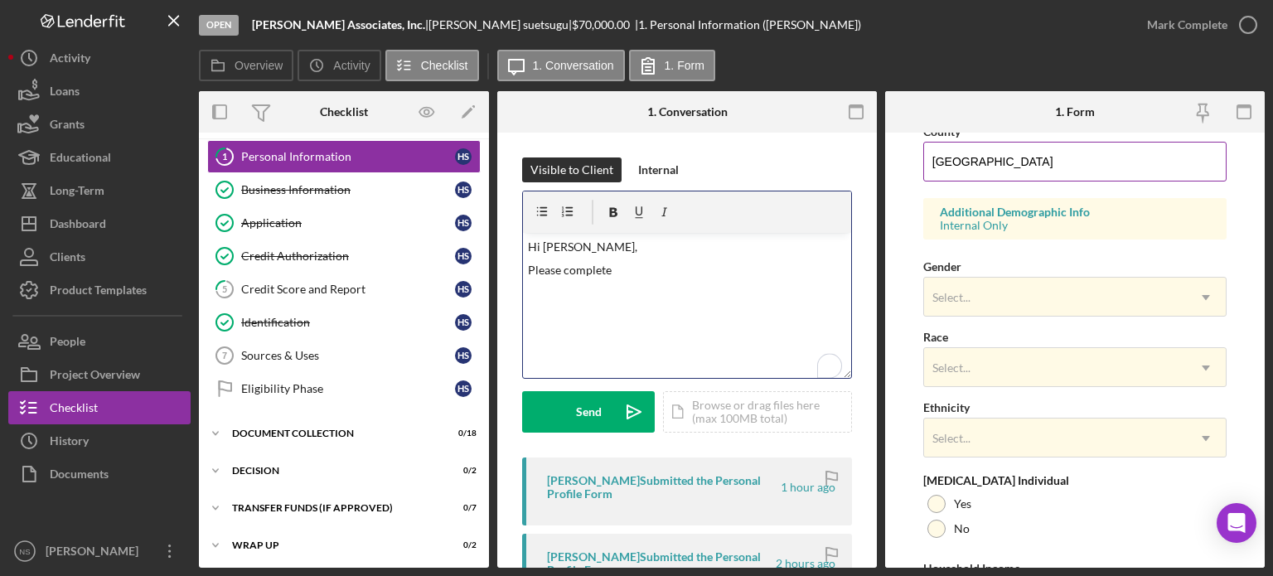
scroll to position [585, 0]
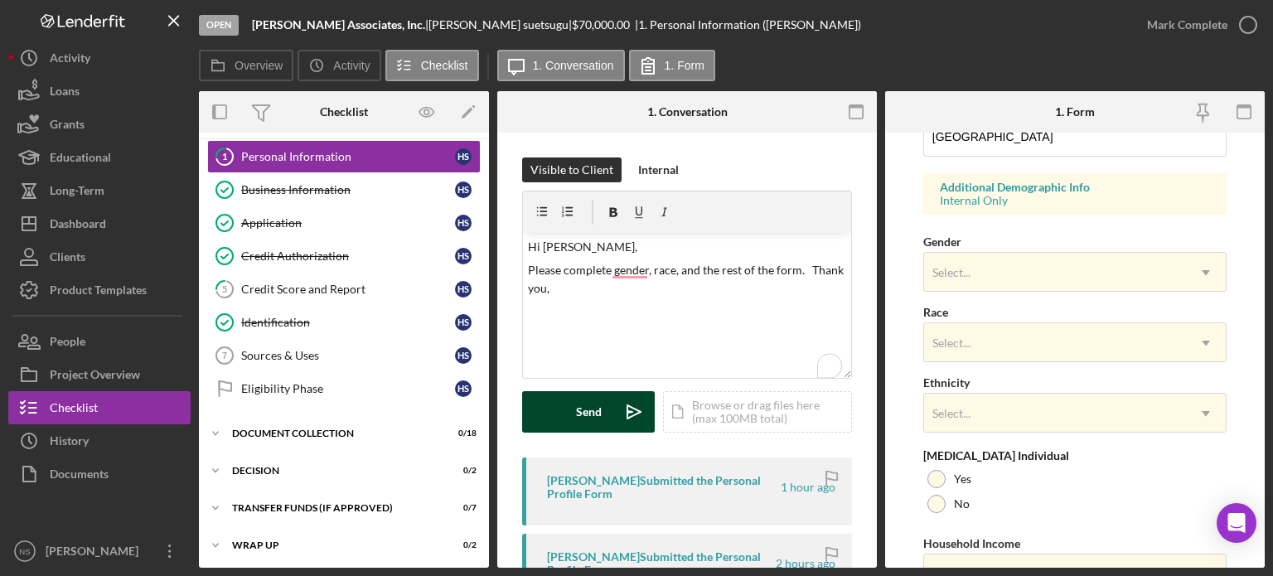
click at [587, 422] on div "Send" at bounding box center [589, 411] width 26 height 41
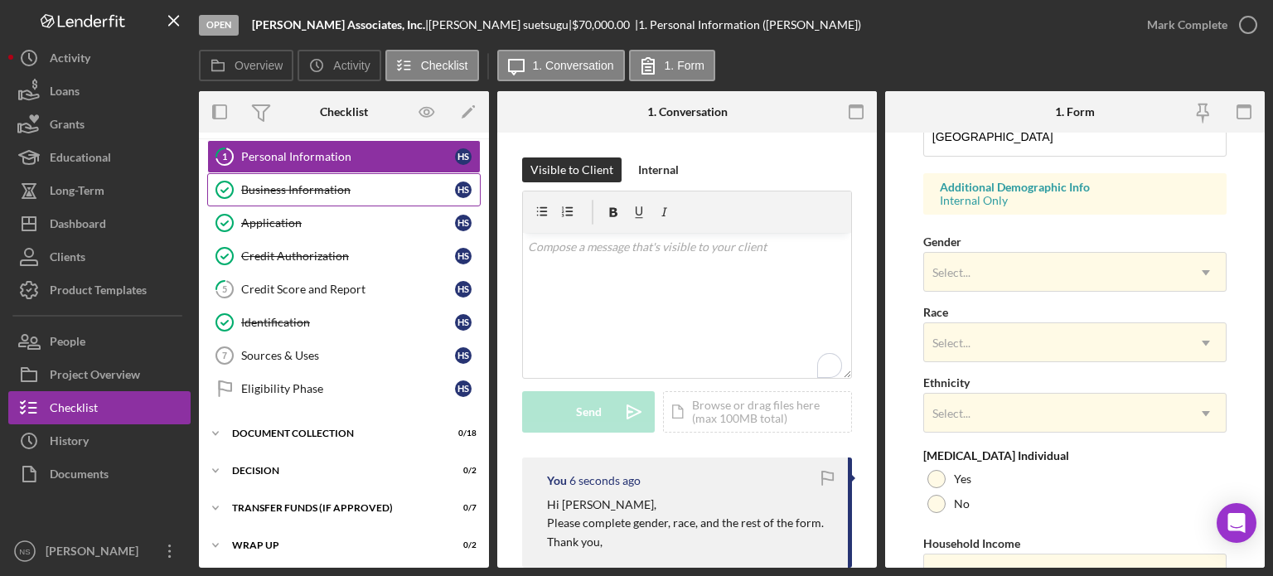
click at [351, 192] on div "Business Information" at bounding box center [348, 189] width 214 height 13
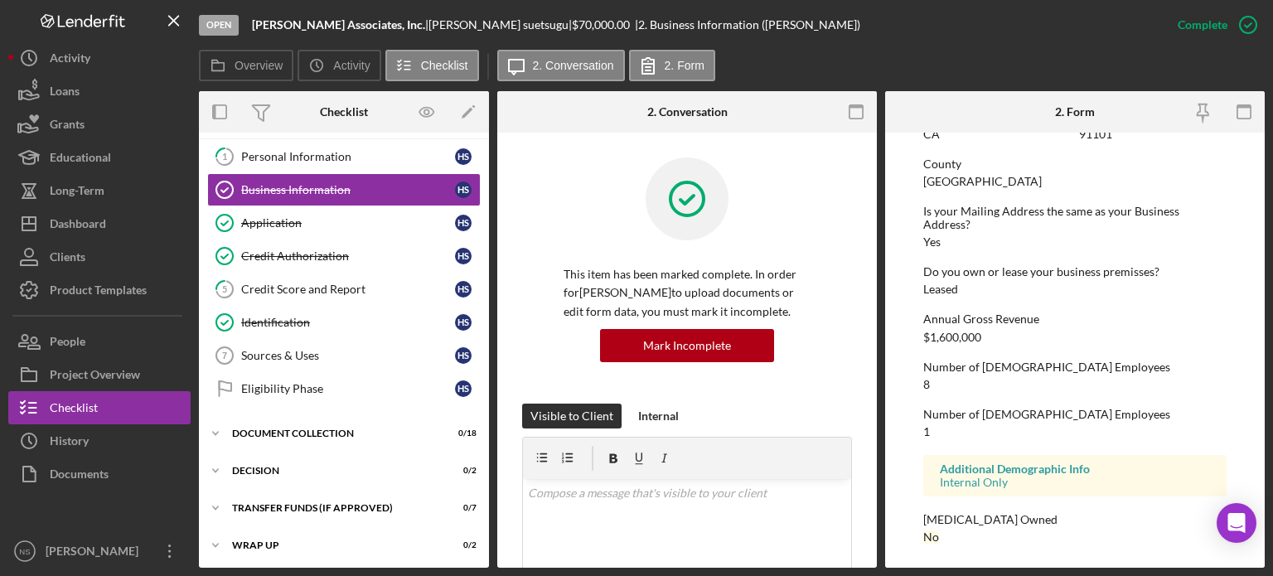
scroll to position [828, 0]
click at [324, 278] on link "5 Credit Score and Report h s" at bounding box center [343, 289] width 273 height 33
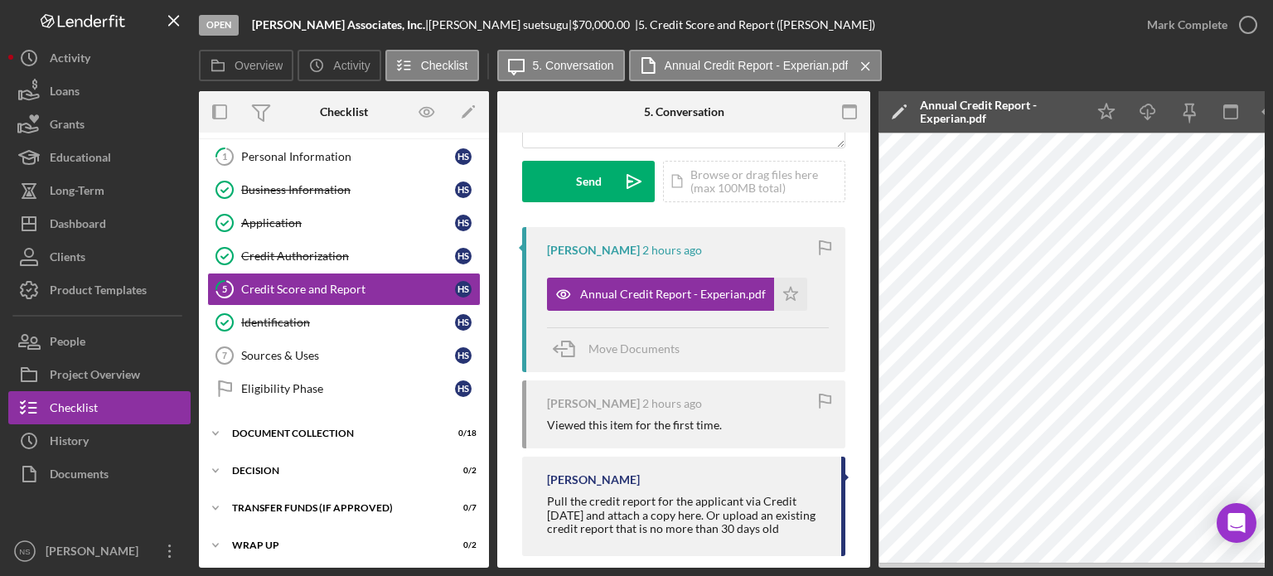
scroll to position [249, 0]
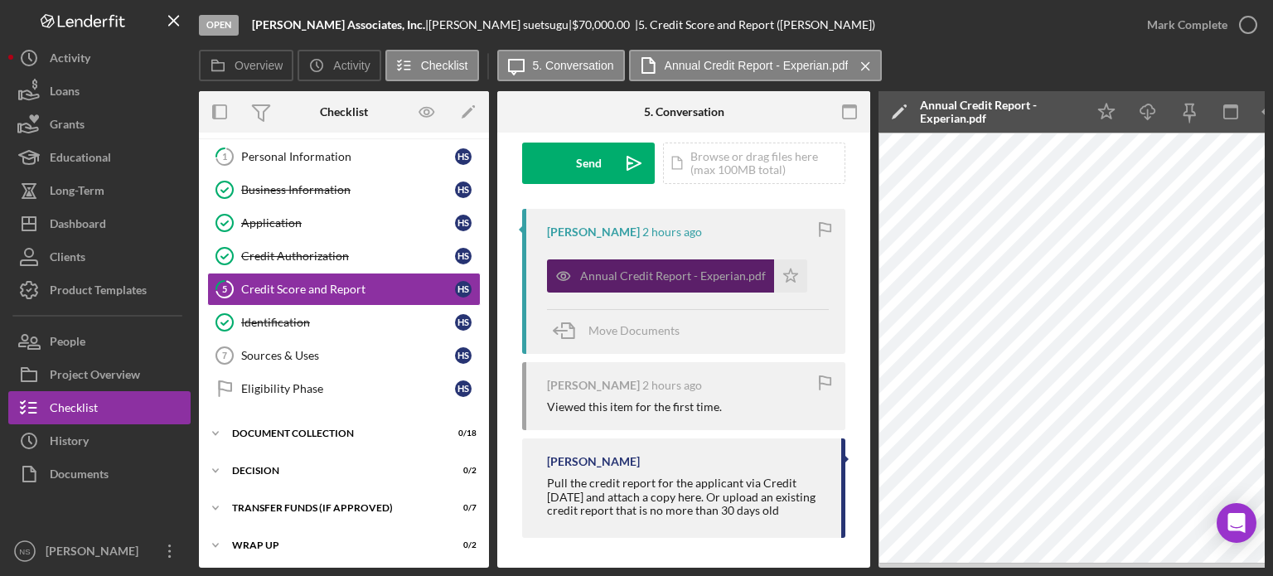
click at [683, 278] on div "Annual Credit Report - Experian.pdf" at bounding box center [673, 275] width 186 height 13
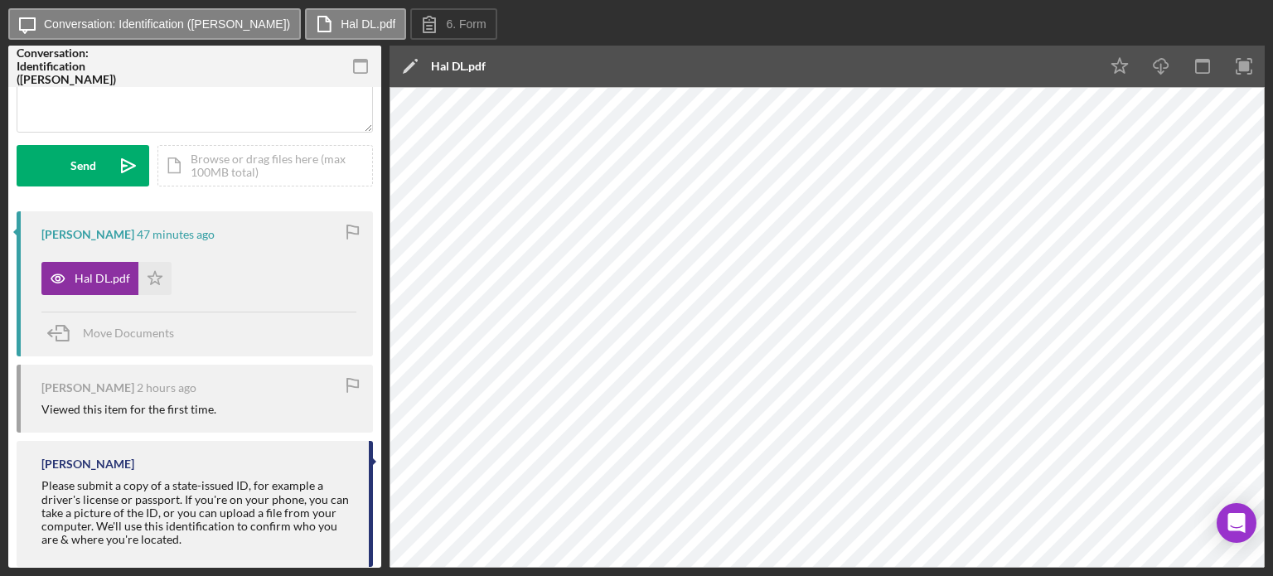
scroll to position [199, 0]
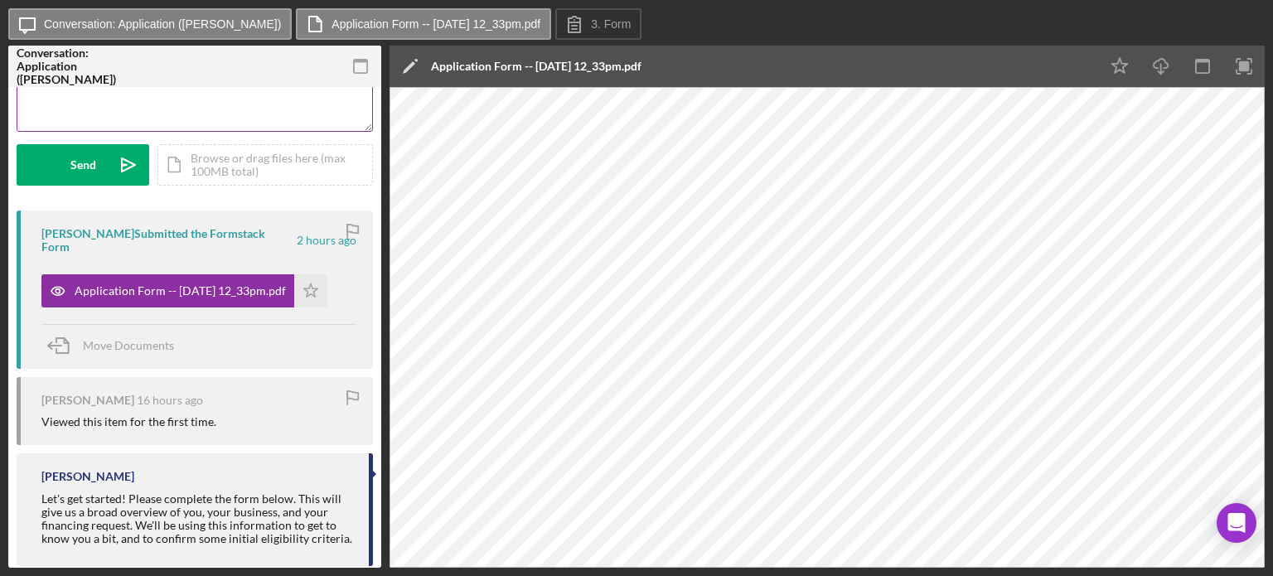
scroll to position [186, 0]
